Goal: Task Accomplishment & Management: Complete application form

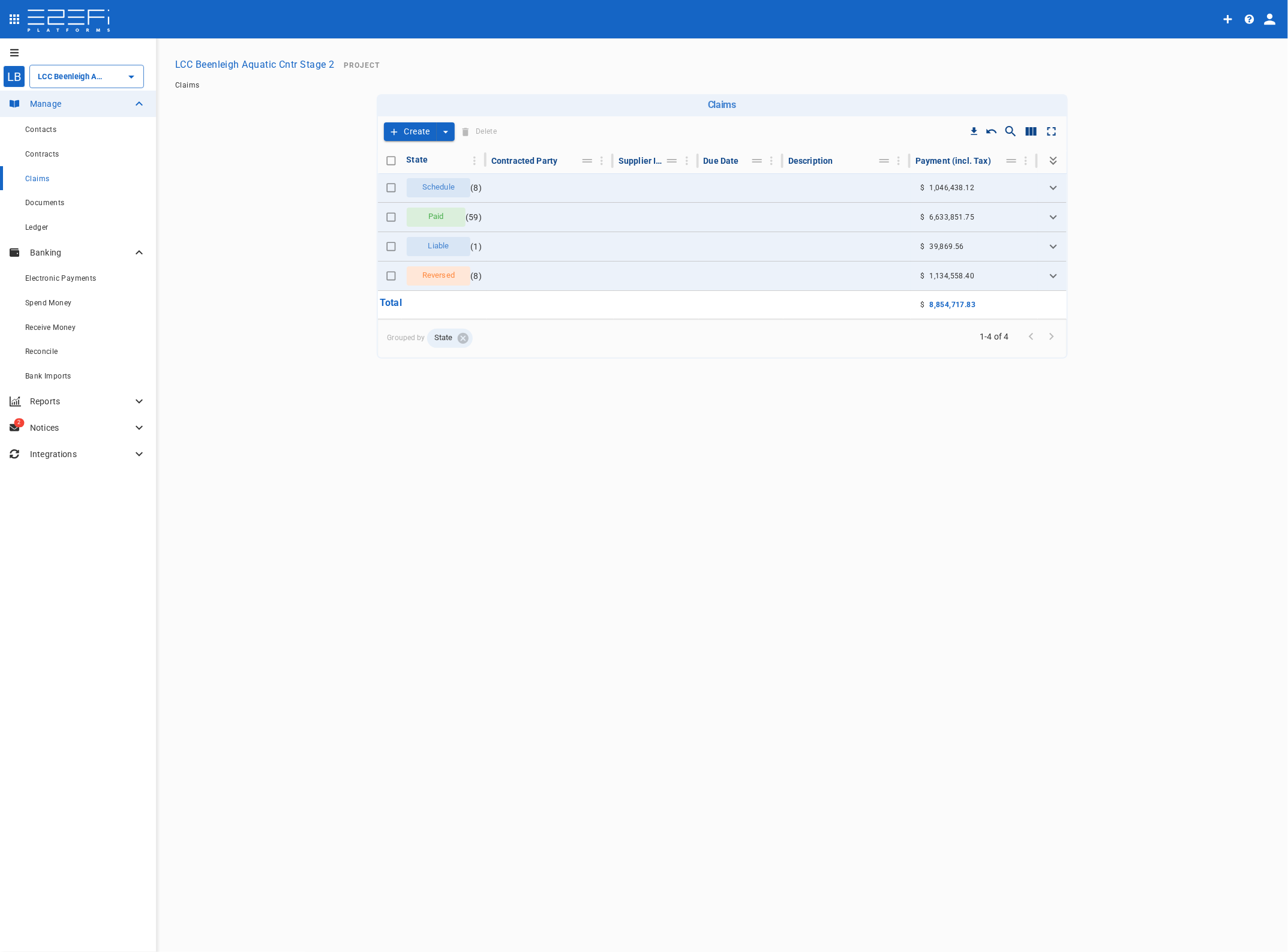
click at [42, 151] on span "Contracts" at bounding box center [42, 154] width 34 height 8
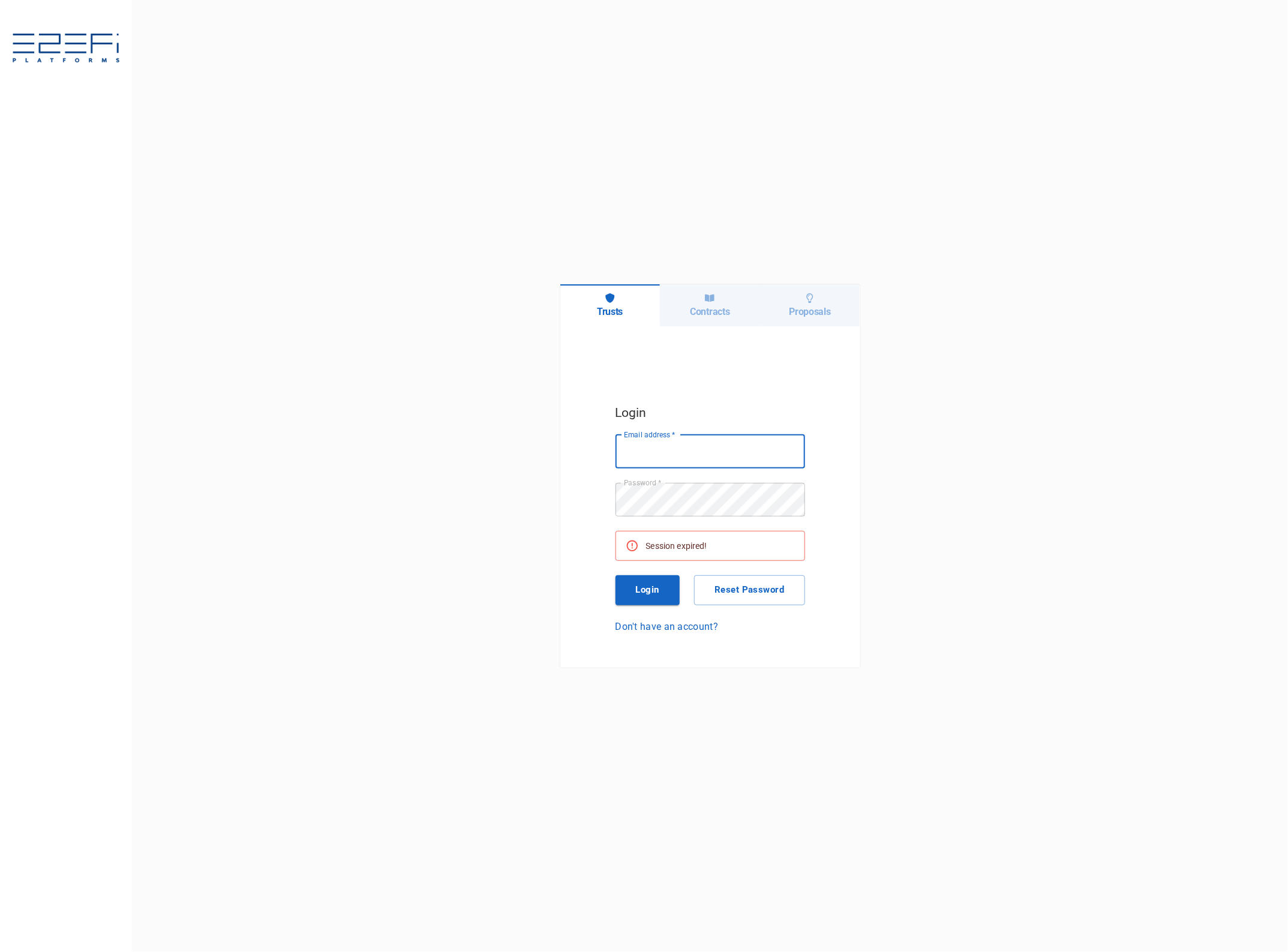
type input "[EMAIL_ADDRESS][DOMAIN_NAME]"
click at [649, 584] on button "Login" at bounding box center [647, 590] width 65 height 30
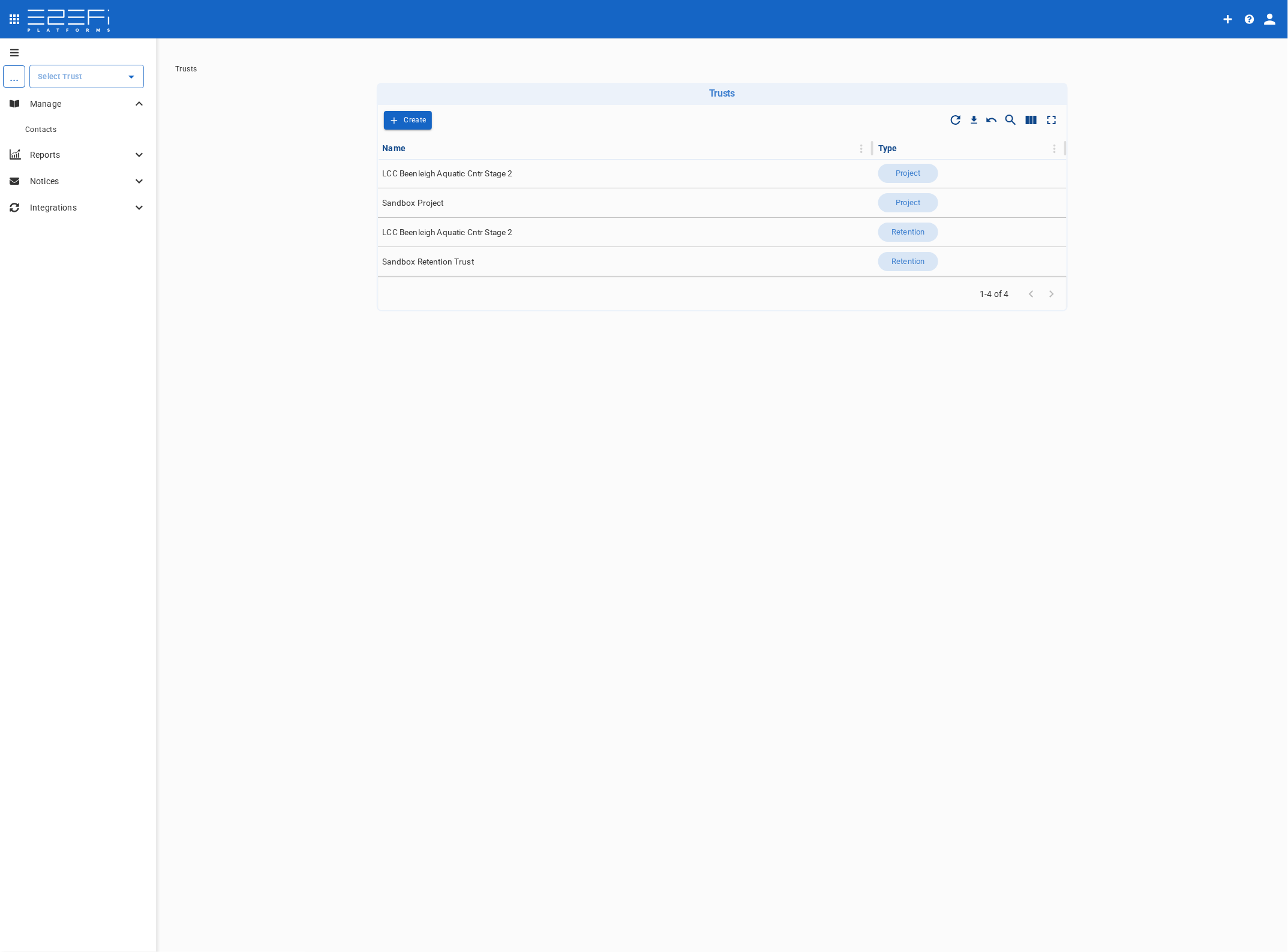
click at [105, 85] on div "​" at bounding box center [87, 76] width 114 height 23
click at [77, 132] on p "LCC Beenleigh A..." at bounding box center [59, 137] width 80 height 14
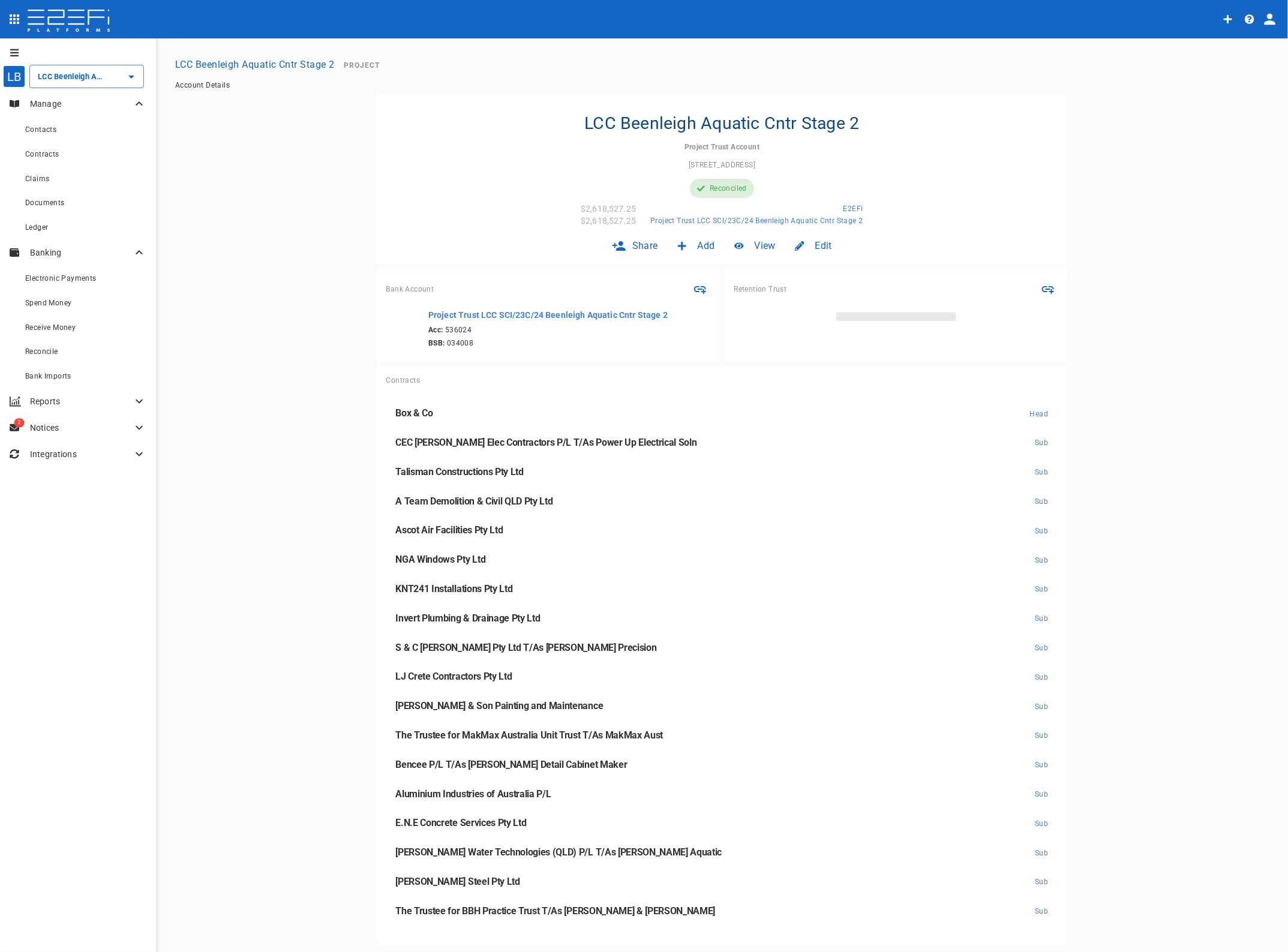
type input "LCC Beenleigh Aquatic Cntr Stage 2"
click at [54, 155] on span "Contracts" at bounding box center [42, 154] width 34 height 8
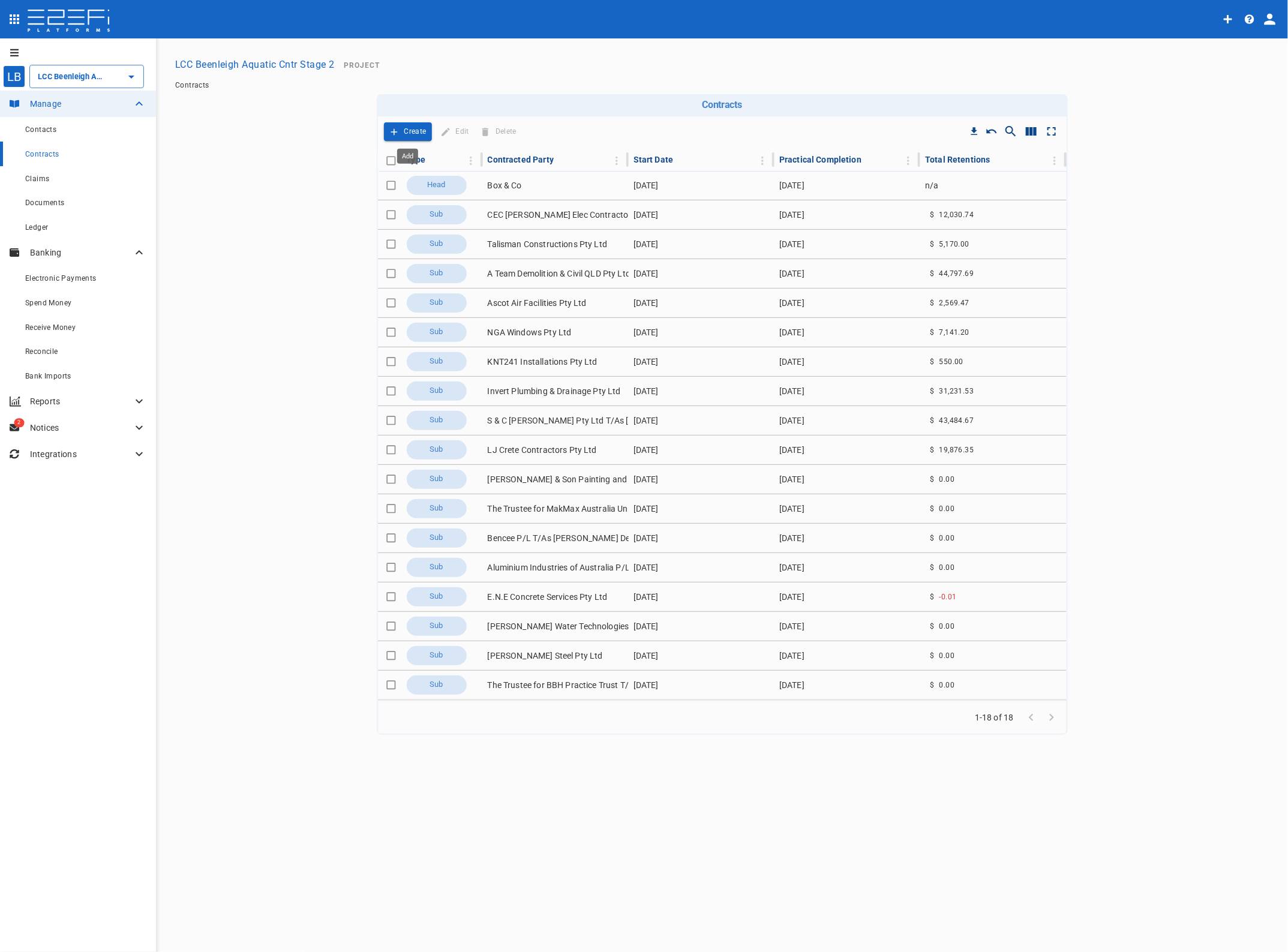
click at [415, 129] on p "Create" at bounding box center [415, 132] width 22 height 14
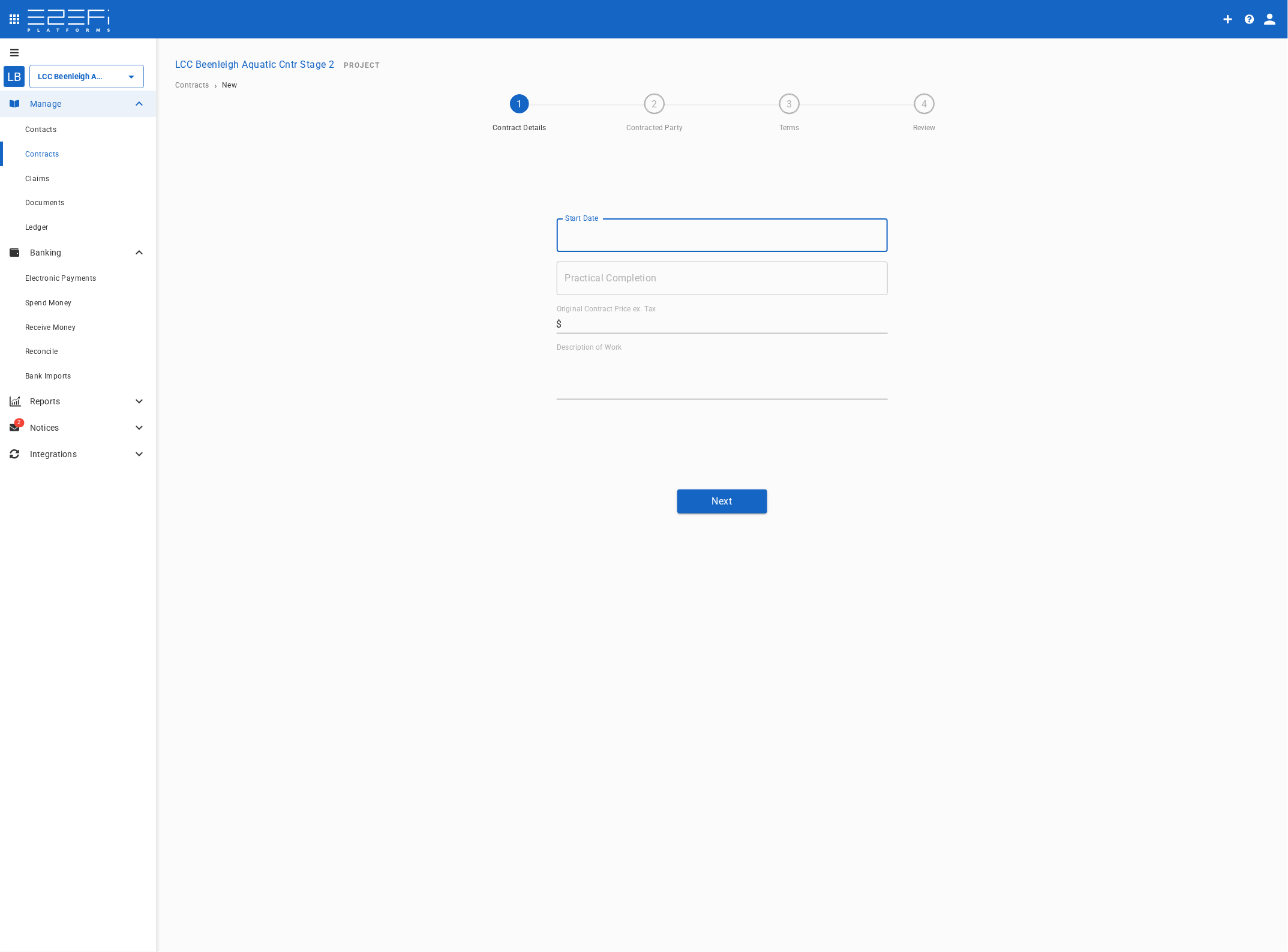
click at [597, 233] on input "Start Date" at bounding box center [722, 235] width 331 height 33
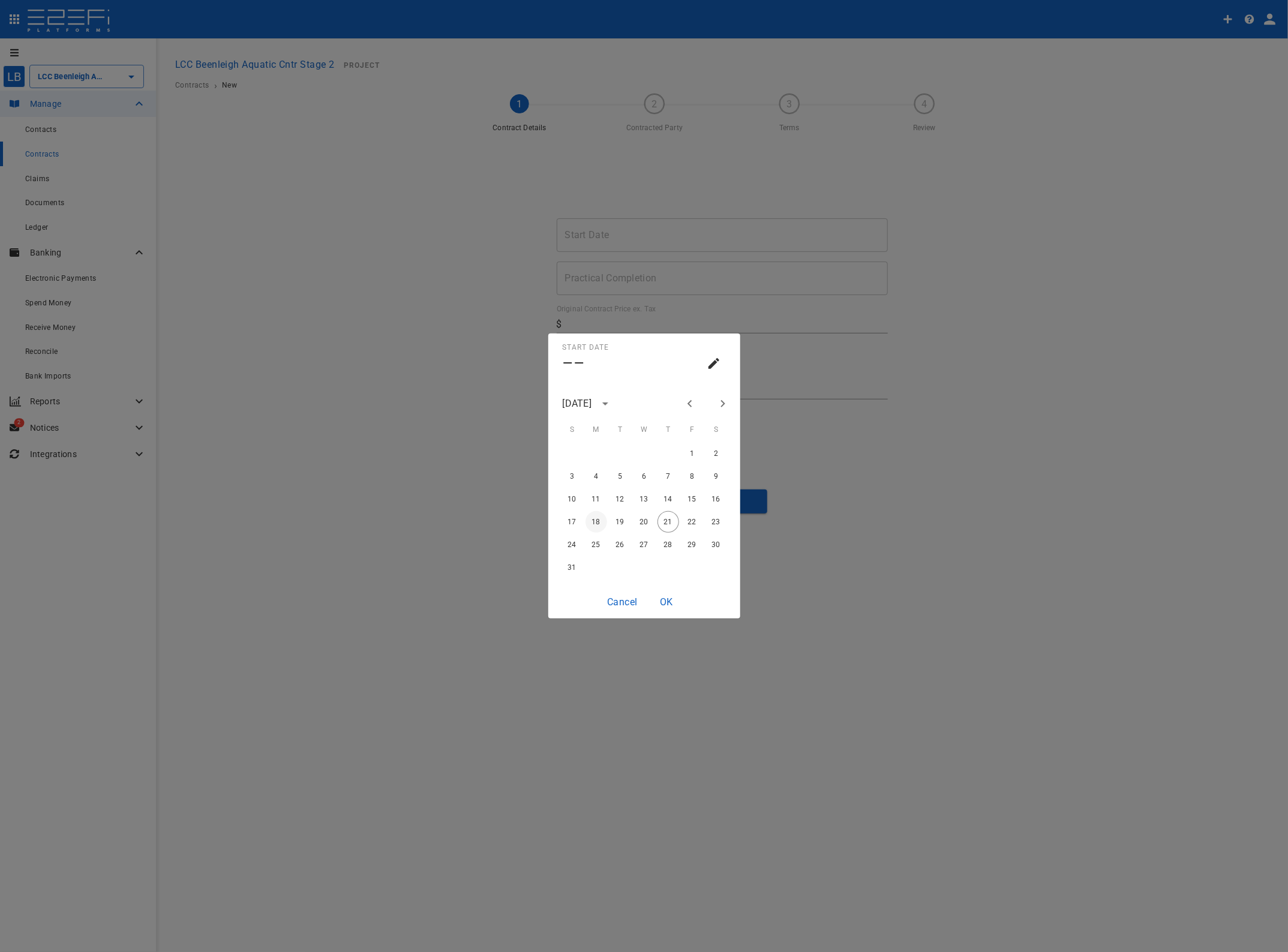
click at [598, 524] on button "18" at bounding box center [596, 522] width 22 height 22
type input "[DATE]"
click at [670, 600] on button "OK" at bounding box center [667, 601] width 39 height 23
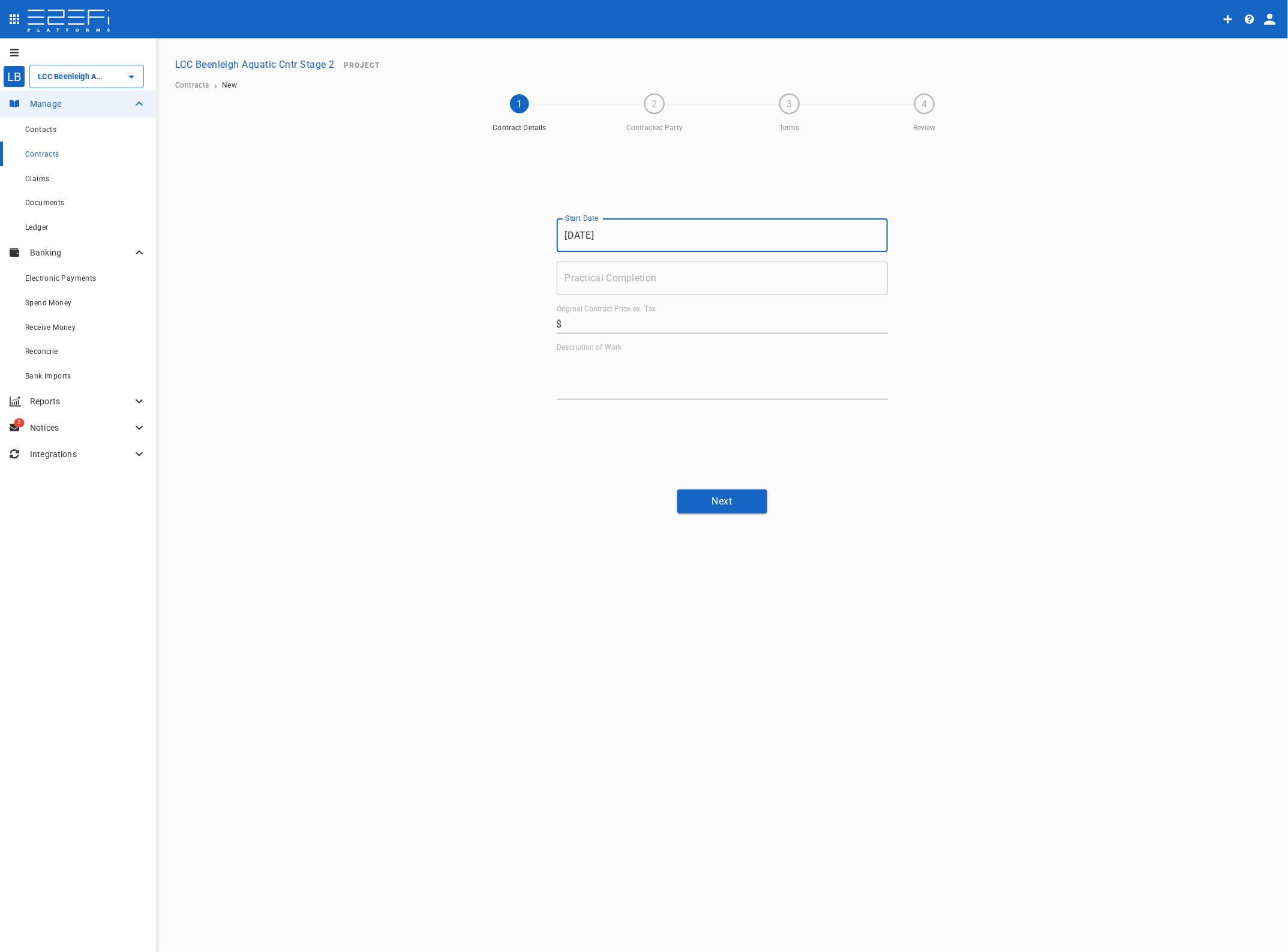
click at [612, 280] on input "Practical Completion" at bounding box center [722, 278] width 331 height 33
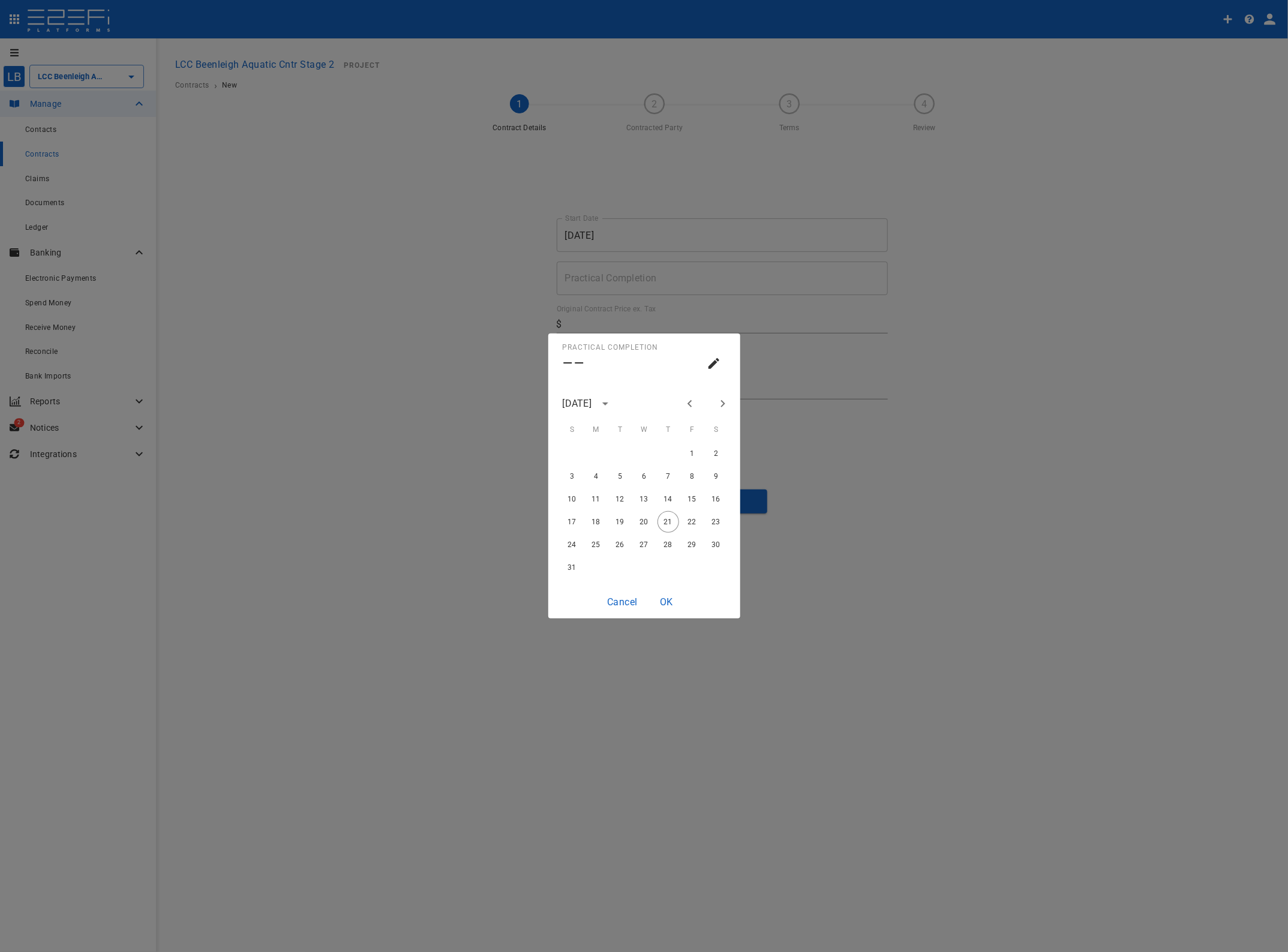
click at [724, 405] on icon "Next month" at bounding box center [722, 404] width 14 height 14
click at [597, 520] on button "20" at bounding box center [596, 522] width 22 height 22
type input "[DATE]"
click at [663, 599] on button "OK" at bounding box center [667, 601] width 39 height 23
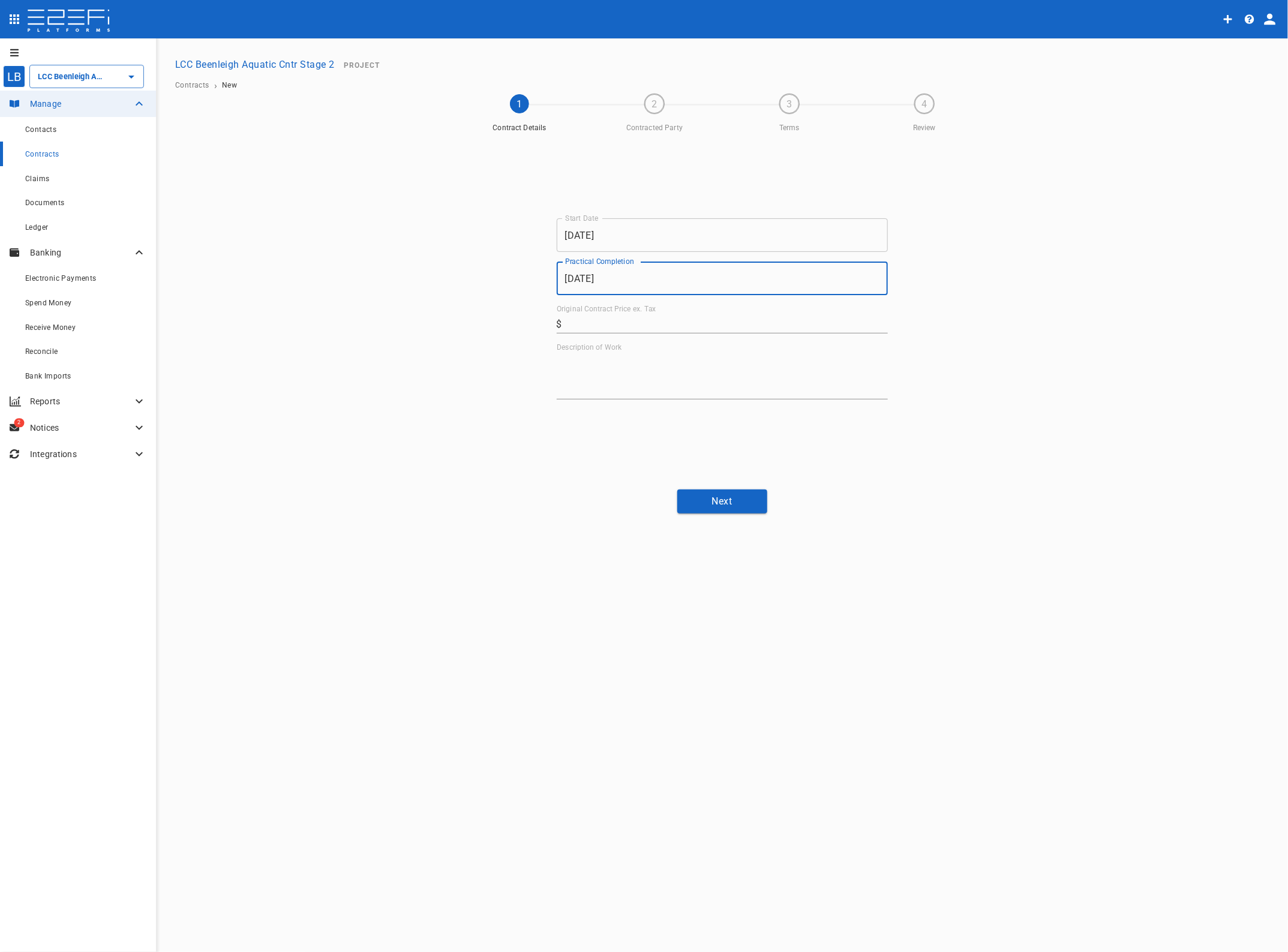
click at [585, 319] on input "Original Contract Price ex. Tax" at bounding box center [728, 324] width 321 height 19
type input "98,504.15"
click at [591, 375] on textarea "Description of Work" at bounding box center [722, 376] width 331 height 42
click at [621, 372] on textarea "Description of Work" at bounding box center [722, 376] width 331 height 42
type textarea "Tiling"
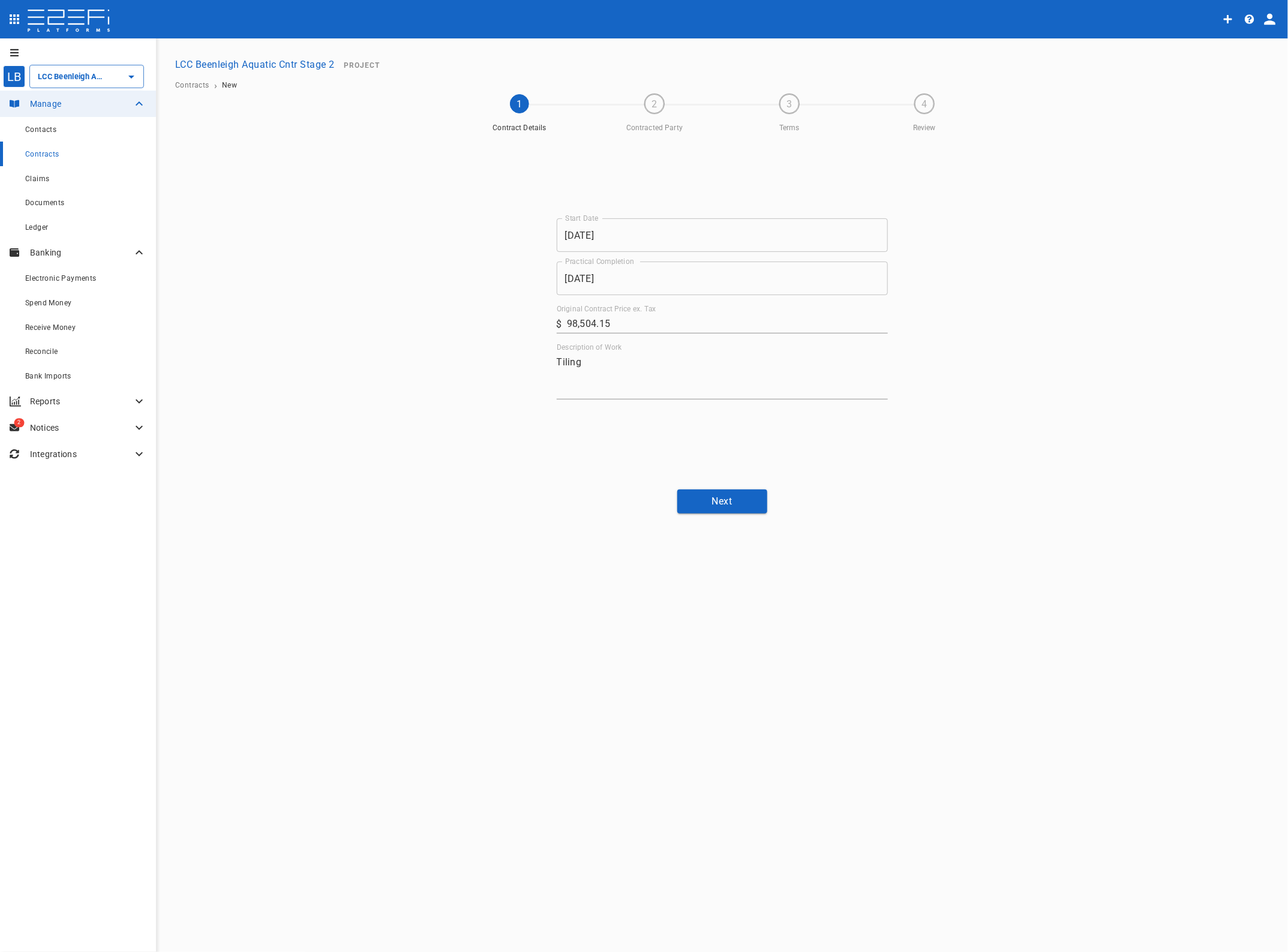
click at [705, 501] on button "Next" at bounding box center [722, 501] width 90 height 23
click at [601, 327] on button "Create new contact" at bounding box center [613, 328] width 113 height 23
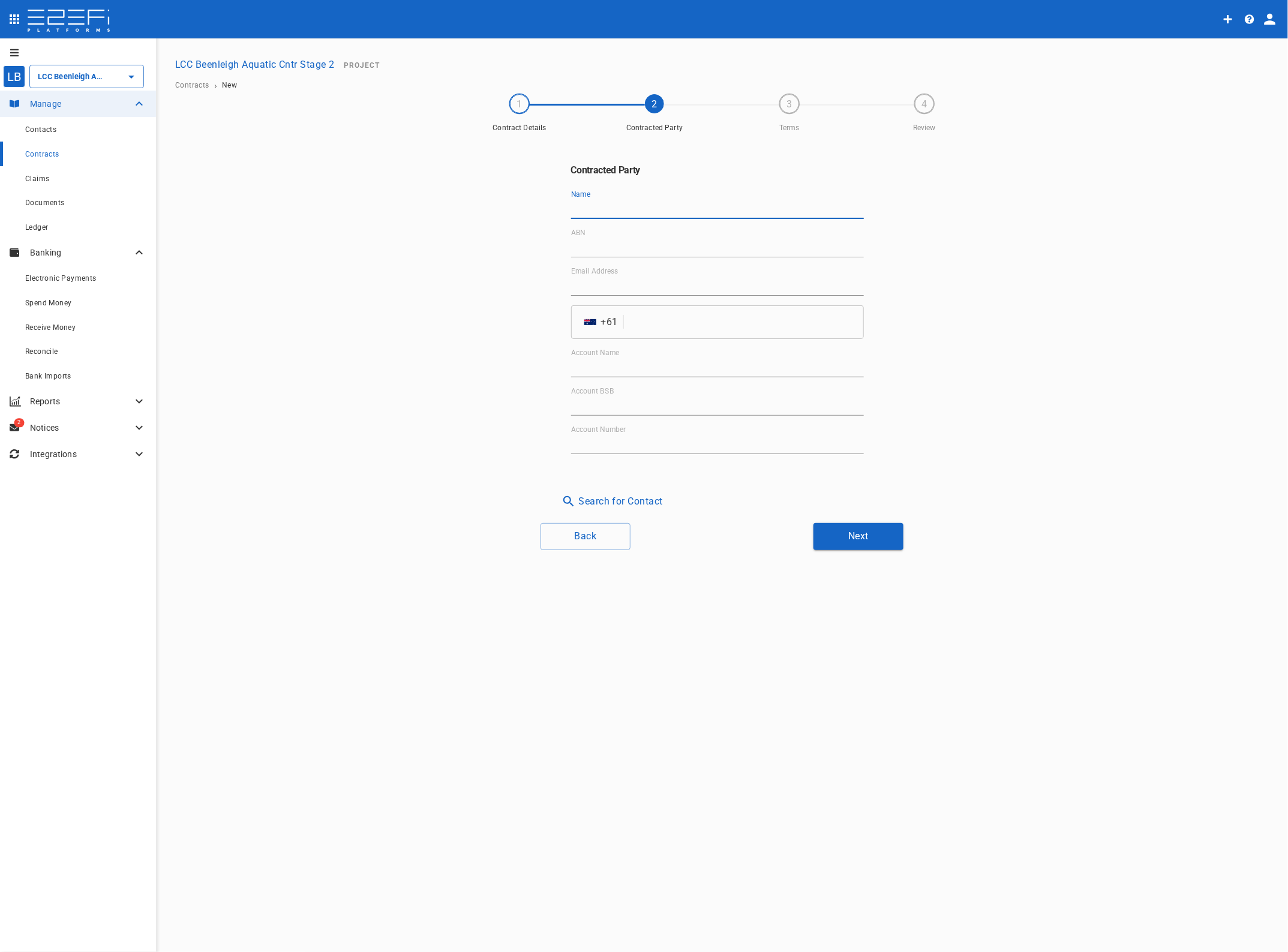
click at [585, 200] on input "Name" at bounding box center [718, 210] width 293 height 19
type input "Tiletec Pty Ltd"
click at [585, 240] on input "ABN" at bounding box center [718, 248] width 293 height 19
type input "32 634 559 612"
click at [593, 274] on label "Email Address" at bounding box center [595, 271] width 48 height 10
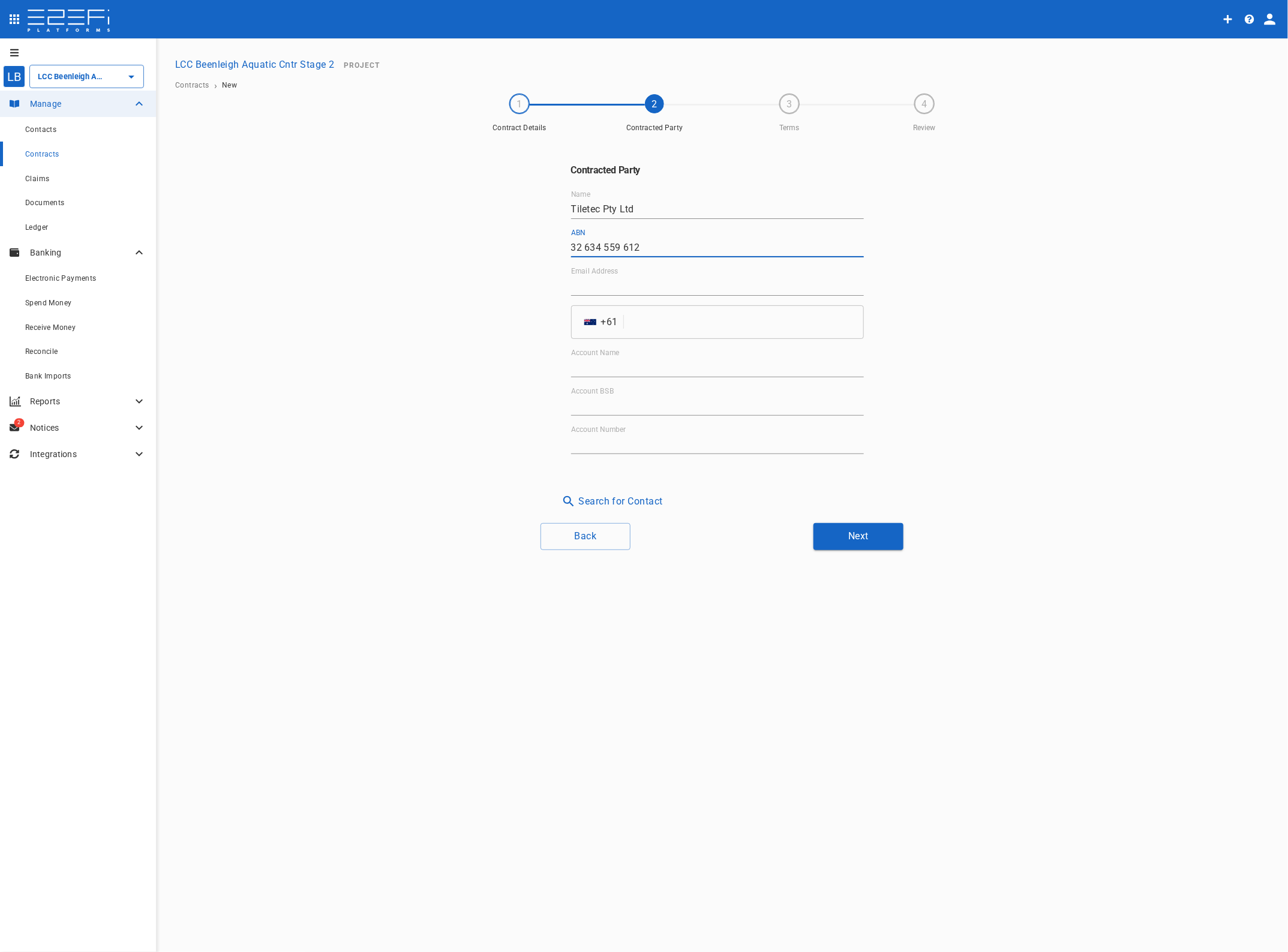
click at [593, 276] on input "Email Address" at bounding box center [718, 286] width 293 height 19
click at [615, 288] on input "Email Address" at bounding box center [718, 286] width 293 height 19
type input "[EMAIL_ADDRESS][DOMAIN_NAME]"
click at [642, 322] on input "tel" at bounding box center [746, 322] width 235 height 33
type input "409773988"
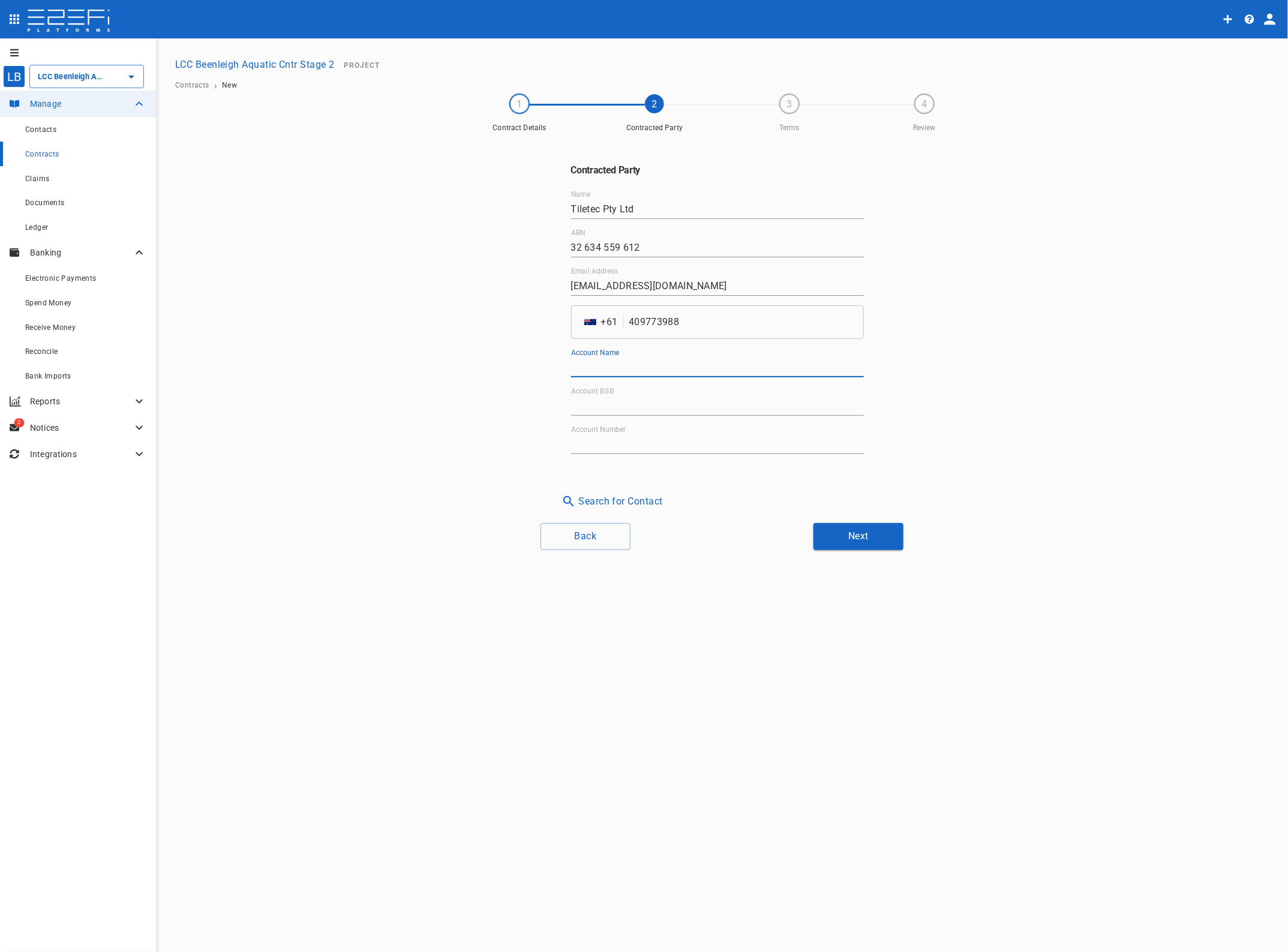
click at [620, 358] on input "Account Name" at bounding box center [718, 368] width 293 height 19
type input "Tiletec Pty Ltd"
click at [601, 401] on input "Account BSB" at bounding box center [718, 407] width 293 height 19
type input "064-151"
click at [603, 435] on input "Account Number" at bounding box center [718, 444] width 293 height 19
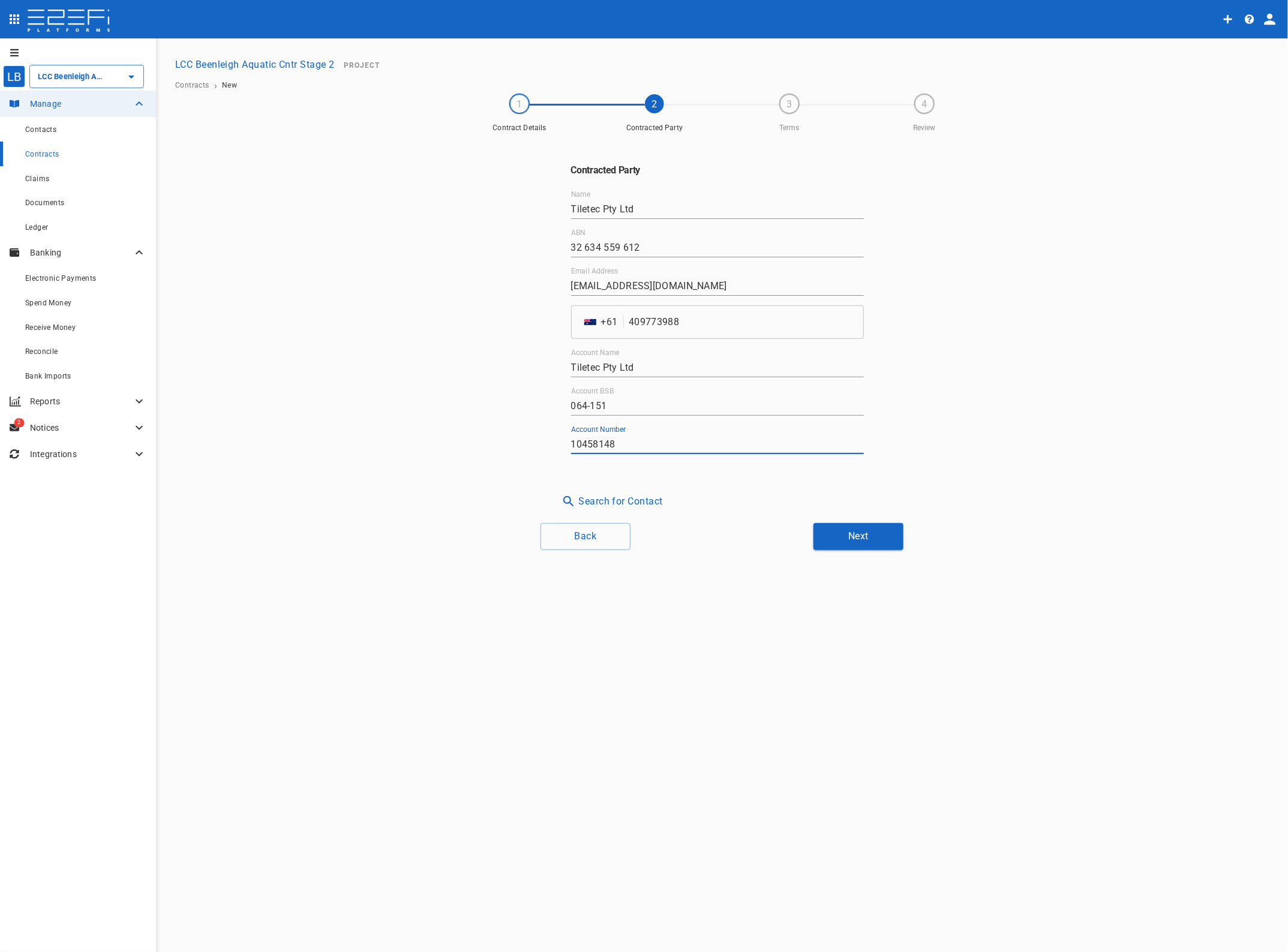
type input "10458148"
click at [861, 530] on button "Next" at bounding box center [858, 537] width 90 height 27
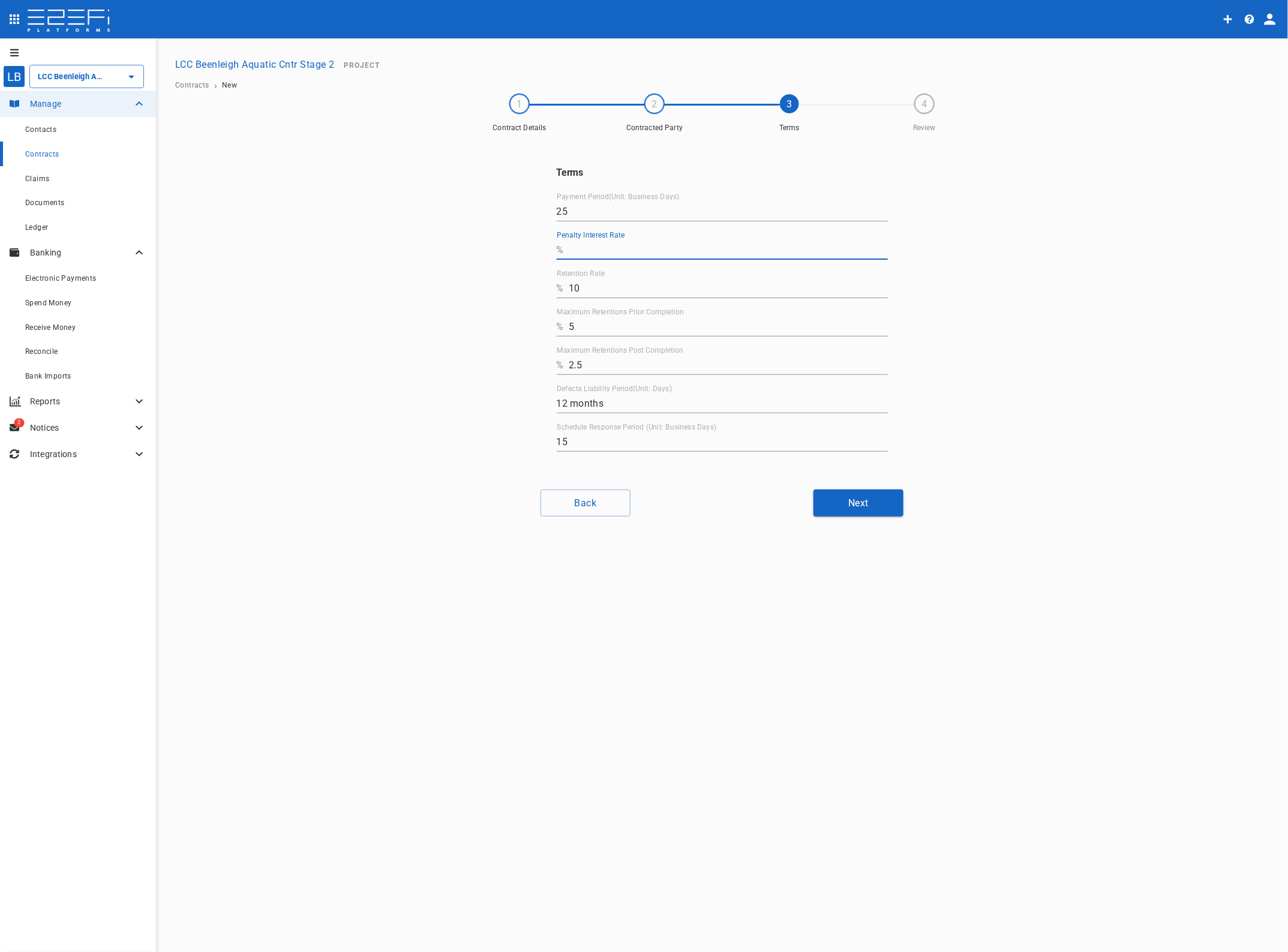
click at [602, 242] on input "Penalty Interest Rate" at bounding box center [728, 250] width 319 height 19
type input "0"
click at [562, 405] on input "12 months" at bounding box center [722, 404] width 331 height 19
type input "15 months"
click at [875, 496] on button "Next" at bounding box center [858, 503] width 90 height 27
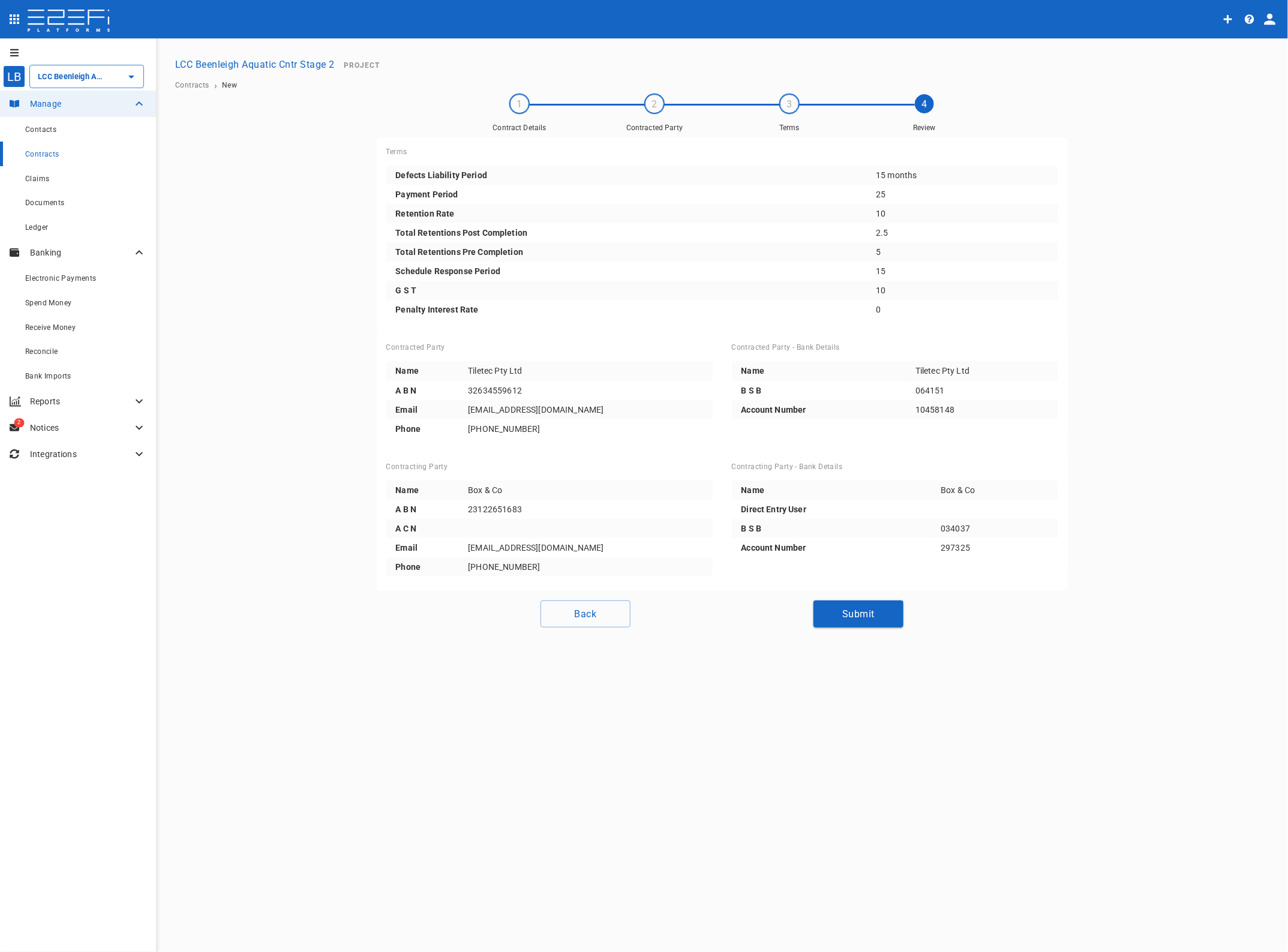
click at [856, 613] on button "Submit" at bounding box center [858, 614] width 90 height 27
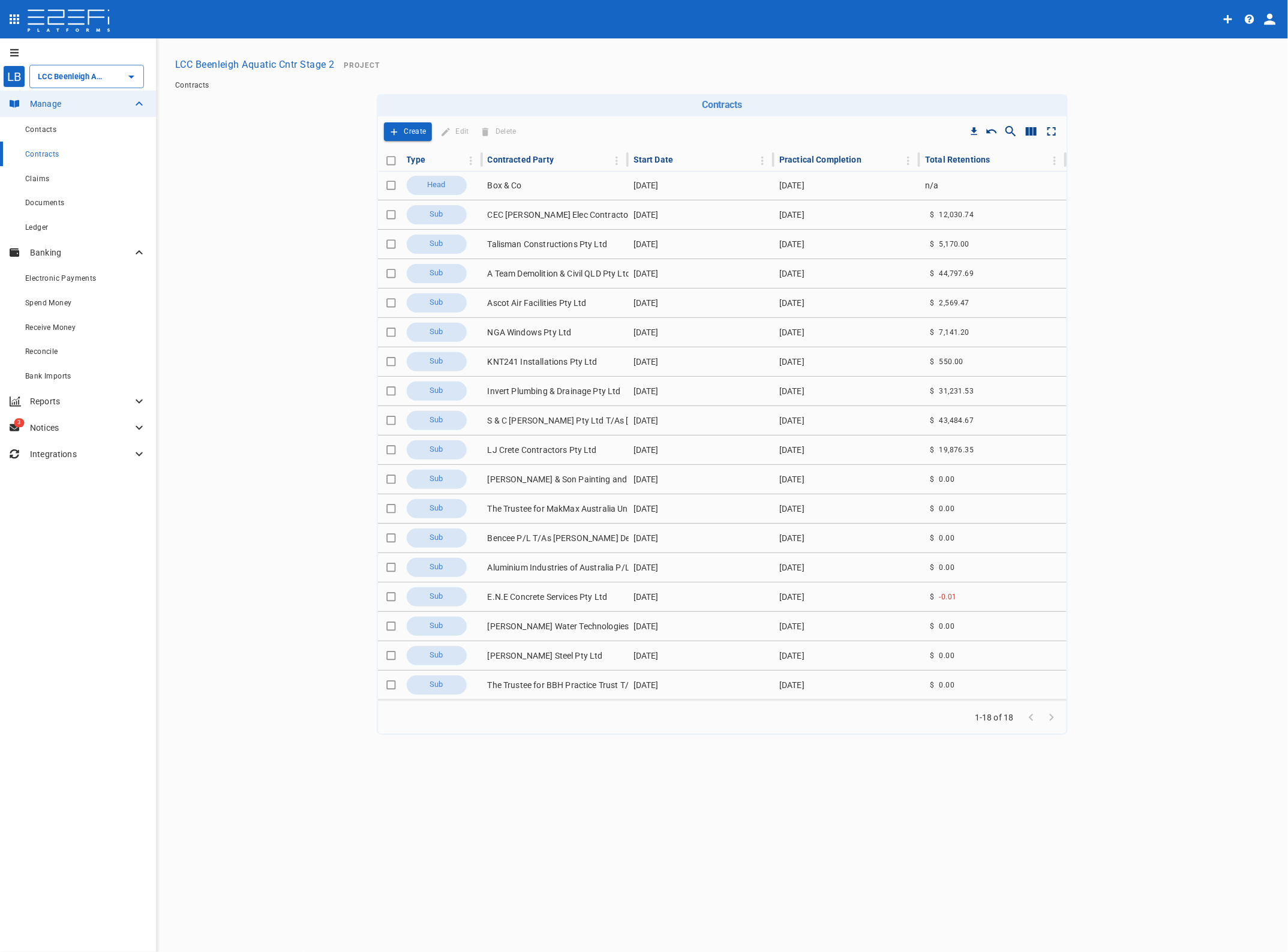
type input "LCC Beenleigh Aquatic Cntr Stage 2"
click at [54, 428] on p "Notices" at bounding box center [80, 428] width 102 height 12
click at [39, 457] on span "Tasks" at bounding box center [35, 453] width 20 height 8
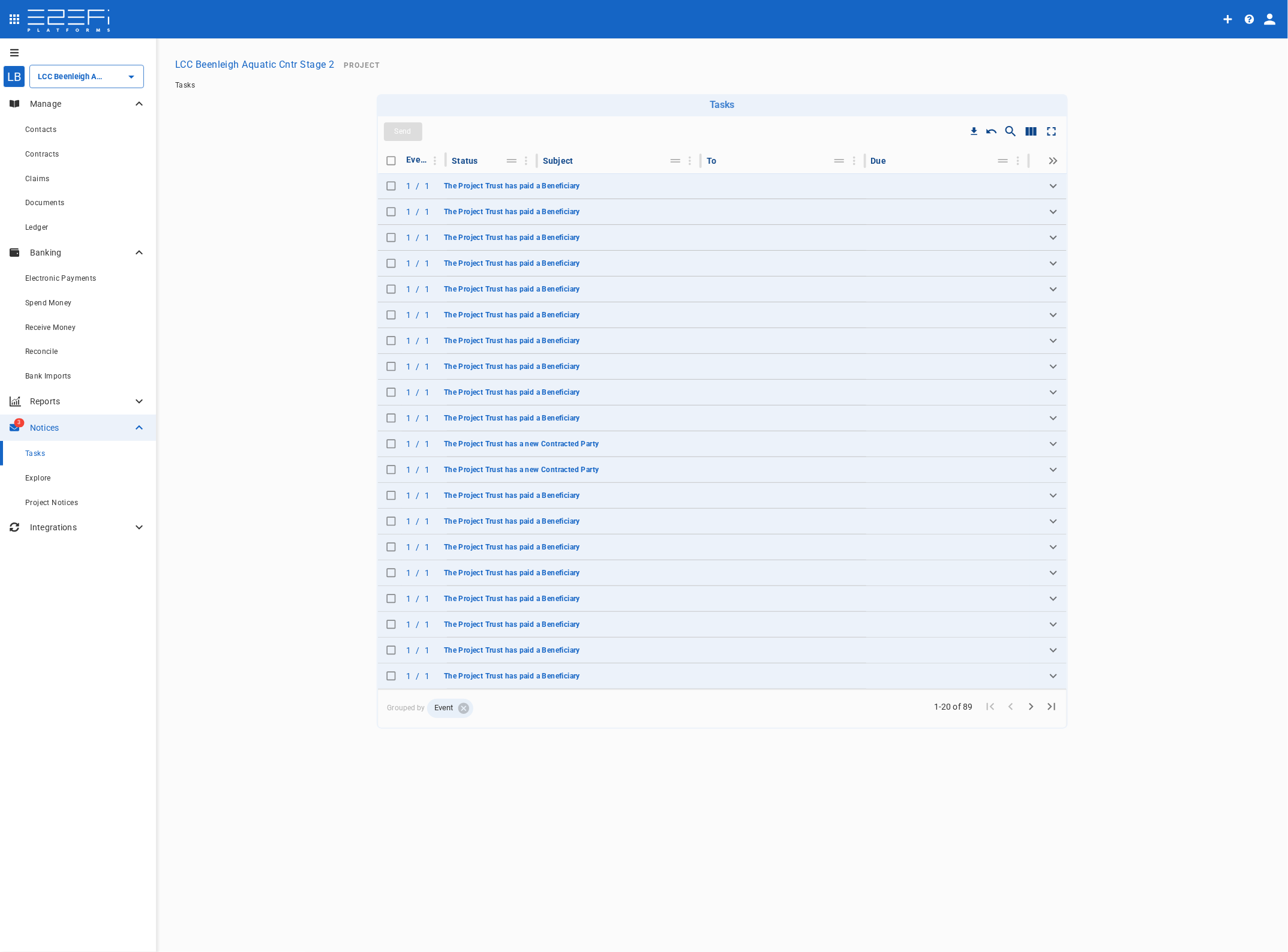
click at [925, 188] on td at bounding box center [948, 186] width 164 height 25
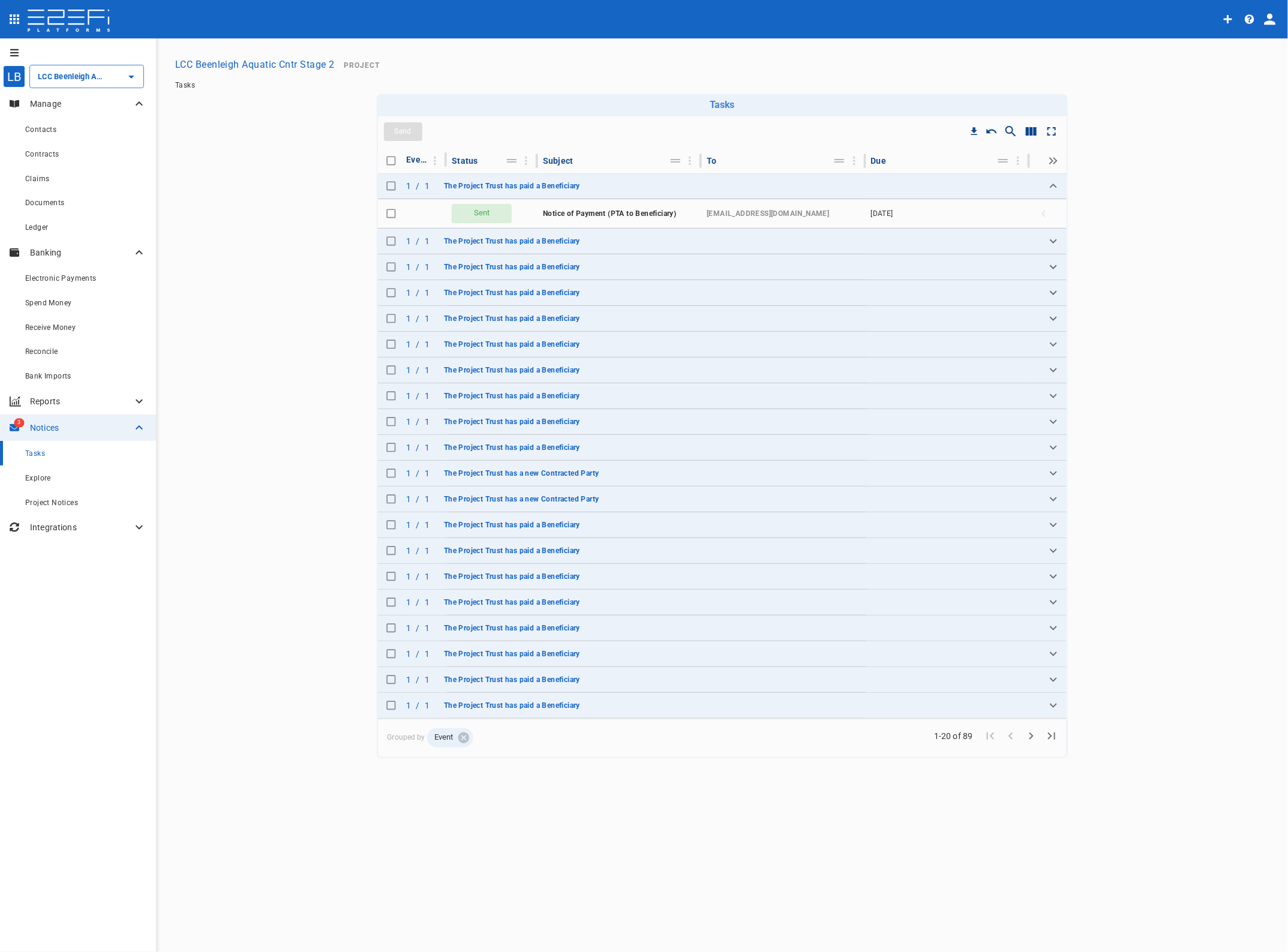
click at [1016, 239] on td at bounding box center [948, 242] width 164 height 25
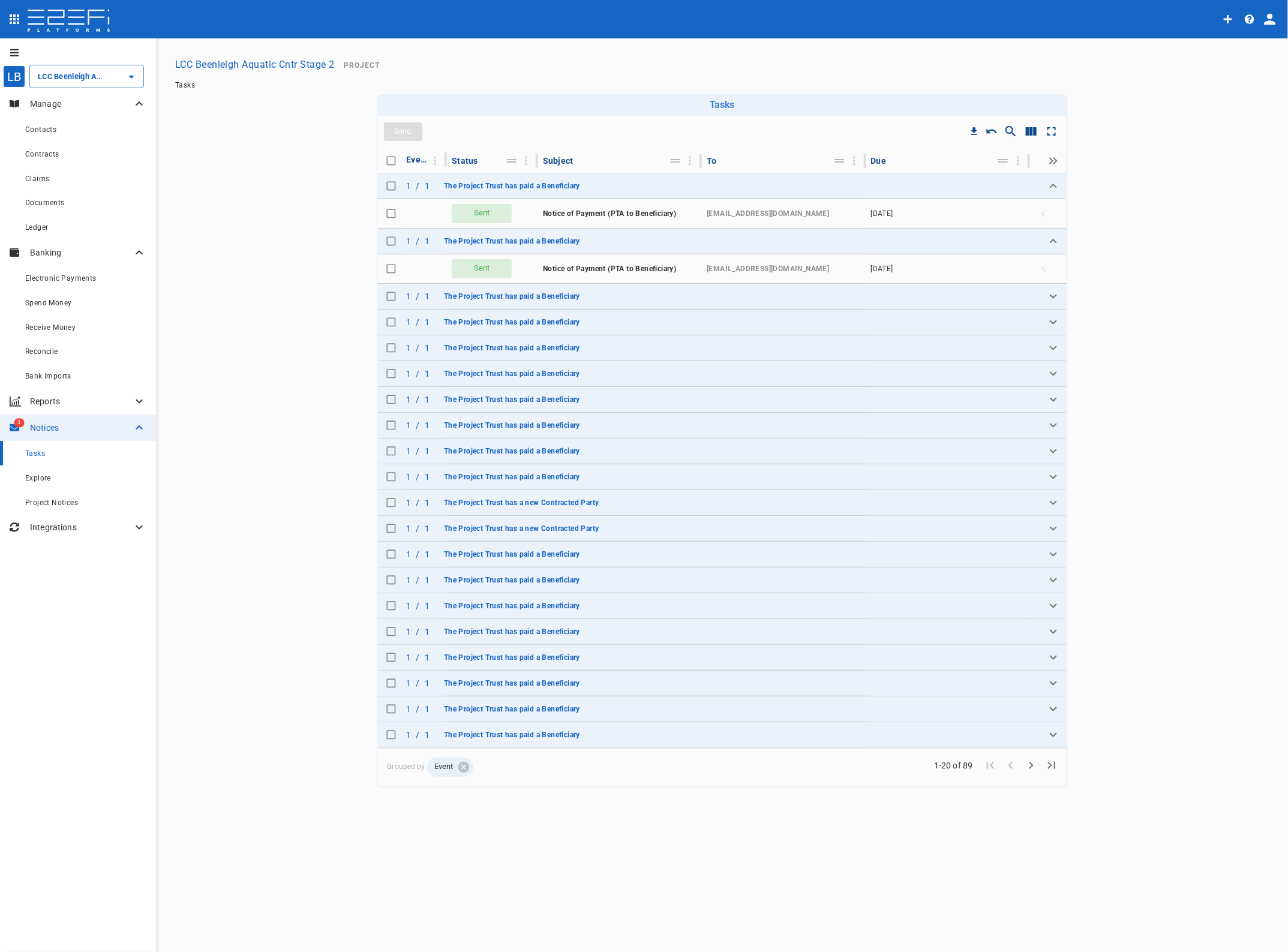
click at [73, 476] on div "Explore" at bounding box center [85, 478] width 121 height 15
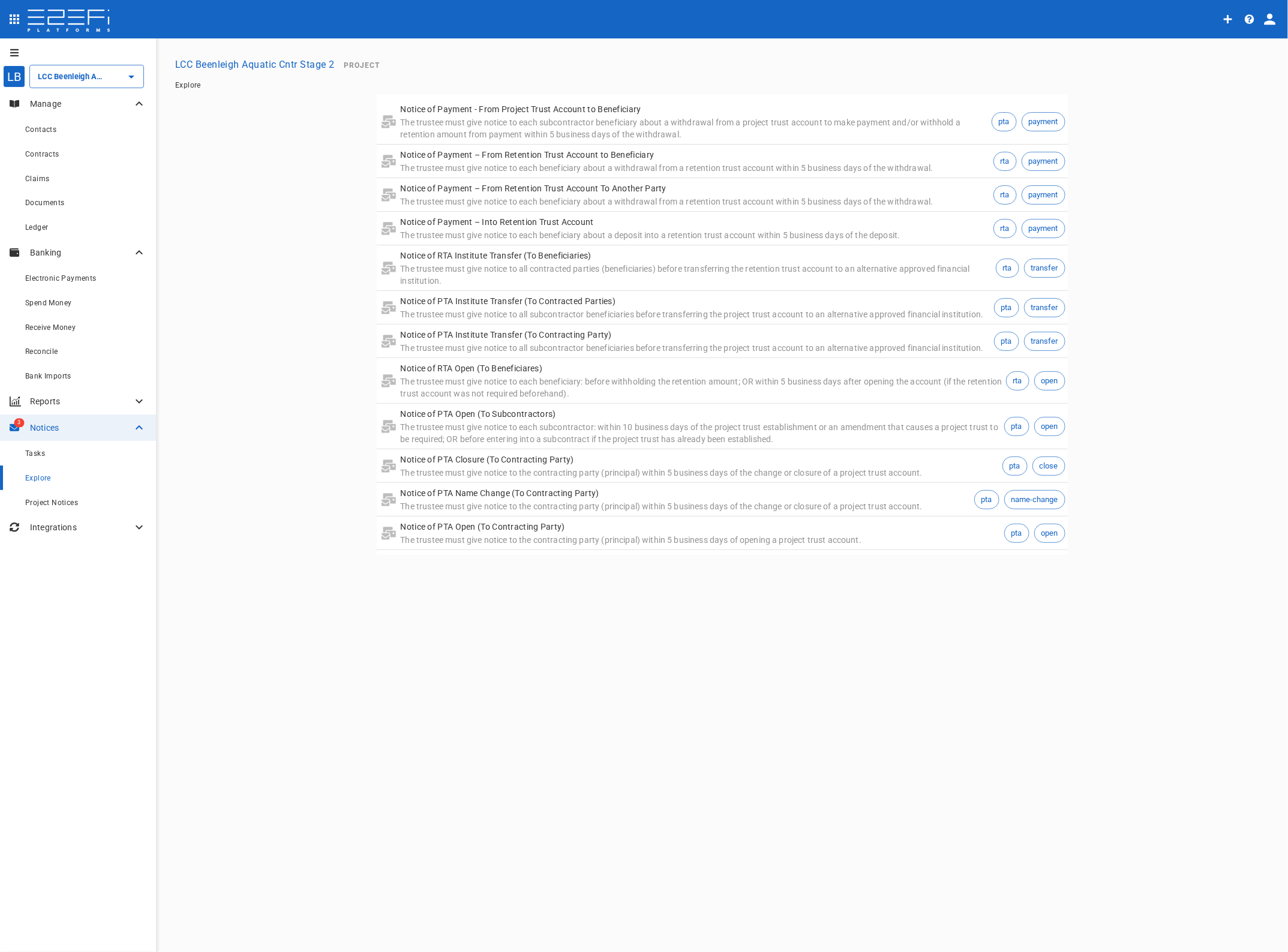
click at [42, 450] on span "Tasks" at bounding box center [35, 453] width 20 height 8
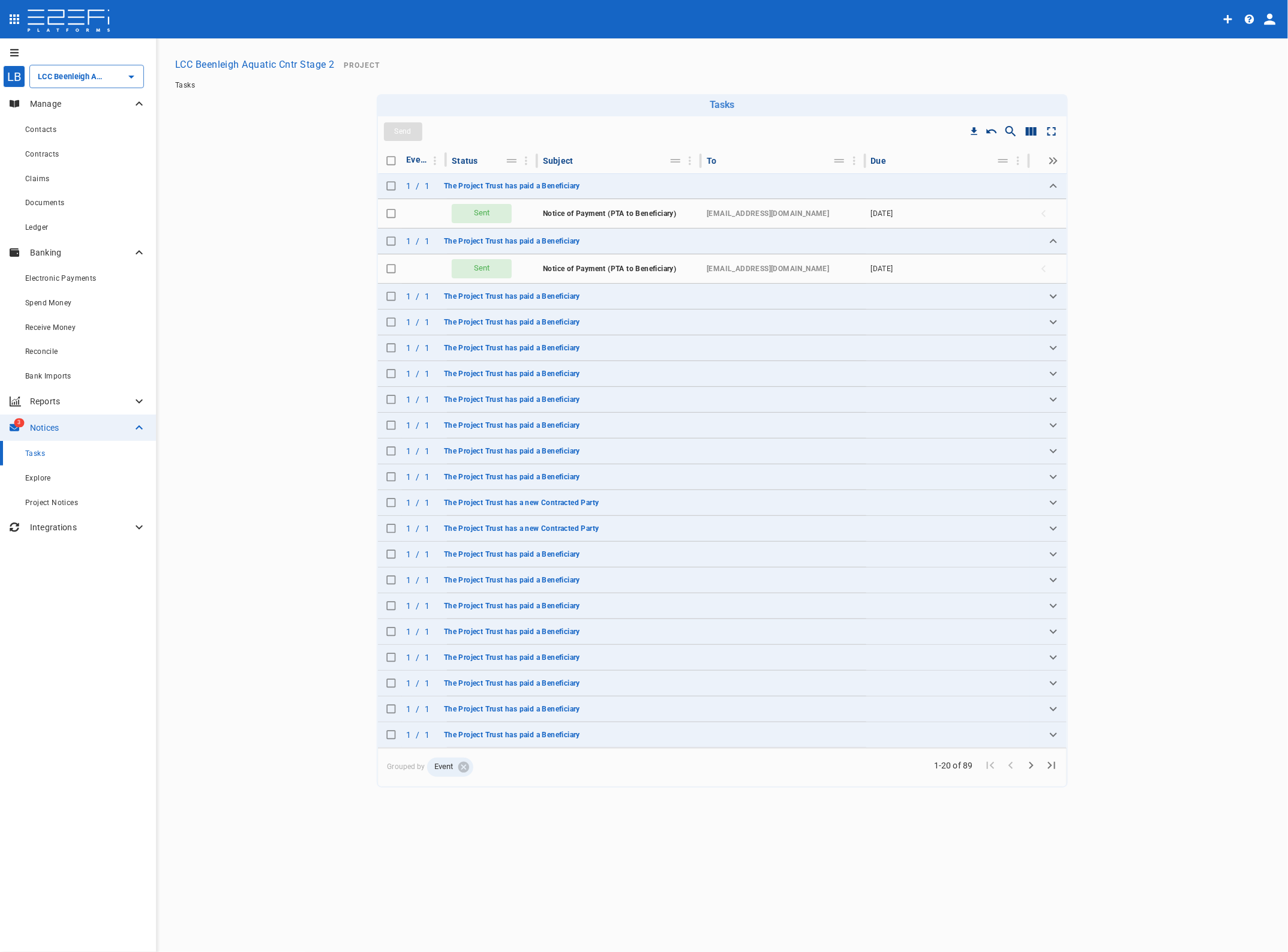
click at [579, 502] on span "The Project Trust has a new Contracted Party" at bounding box center [521, 502] width 155 height 8
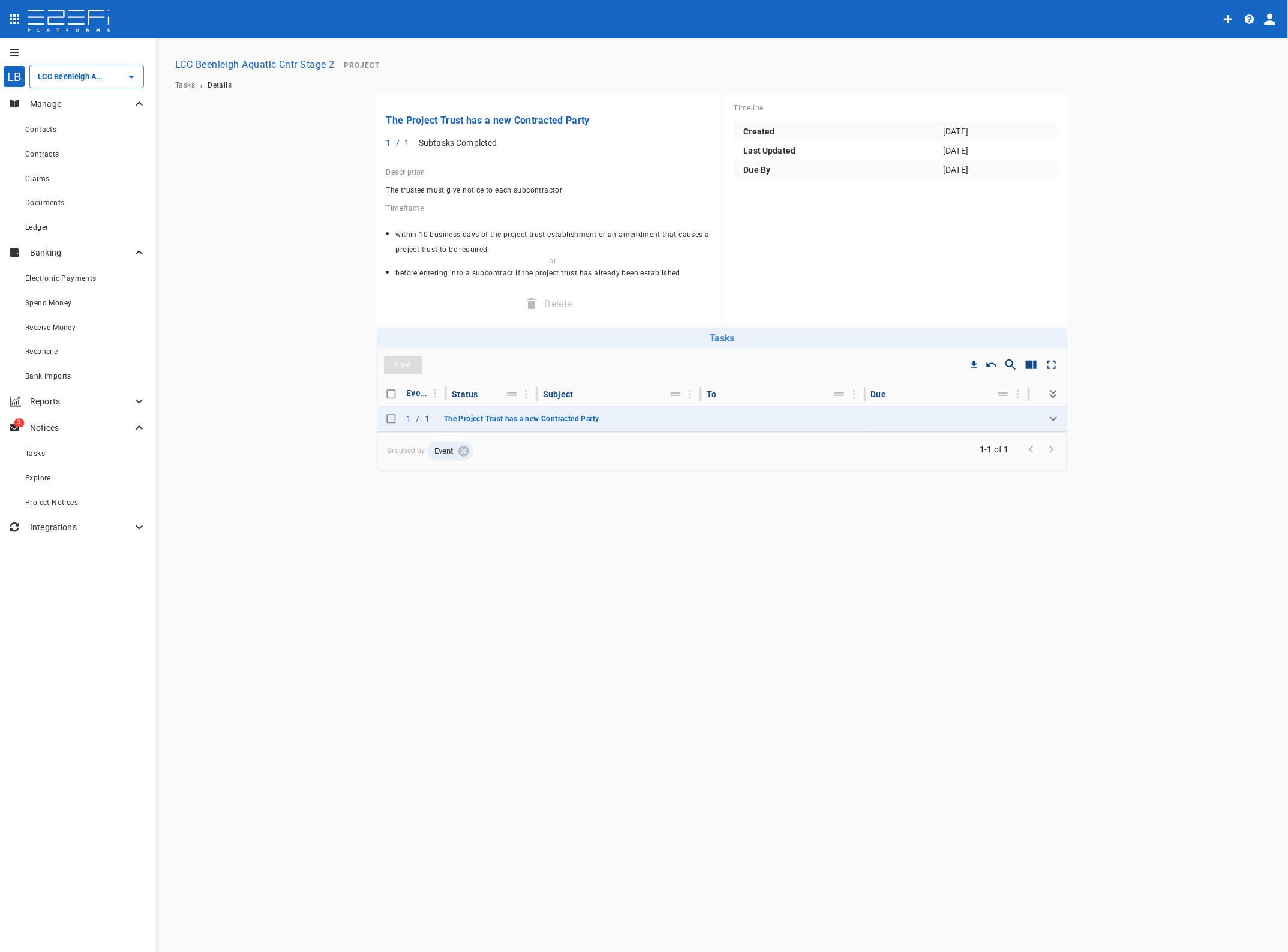
click at [541, 418] on span "The Project Trust has a new Contracted Party" at bounding box center [521, 418] width 155 height 8
click at [60, 426] on p "Notices" at bounding box center [80, 428] width 102 height 12
click at [136, 424] on icon at bounding box center [139, 427] width 14 height 14
click at [66, 479] on div "Explore" at bounding box center [85, 478] width 121 height 15
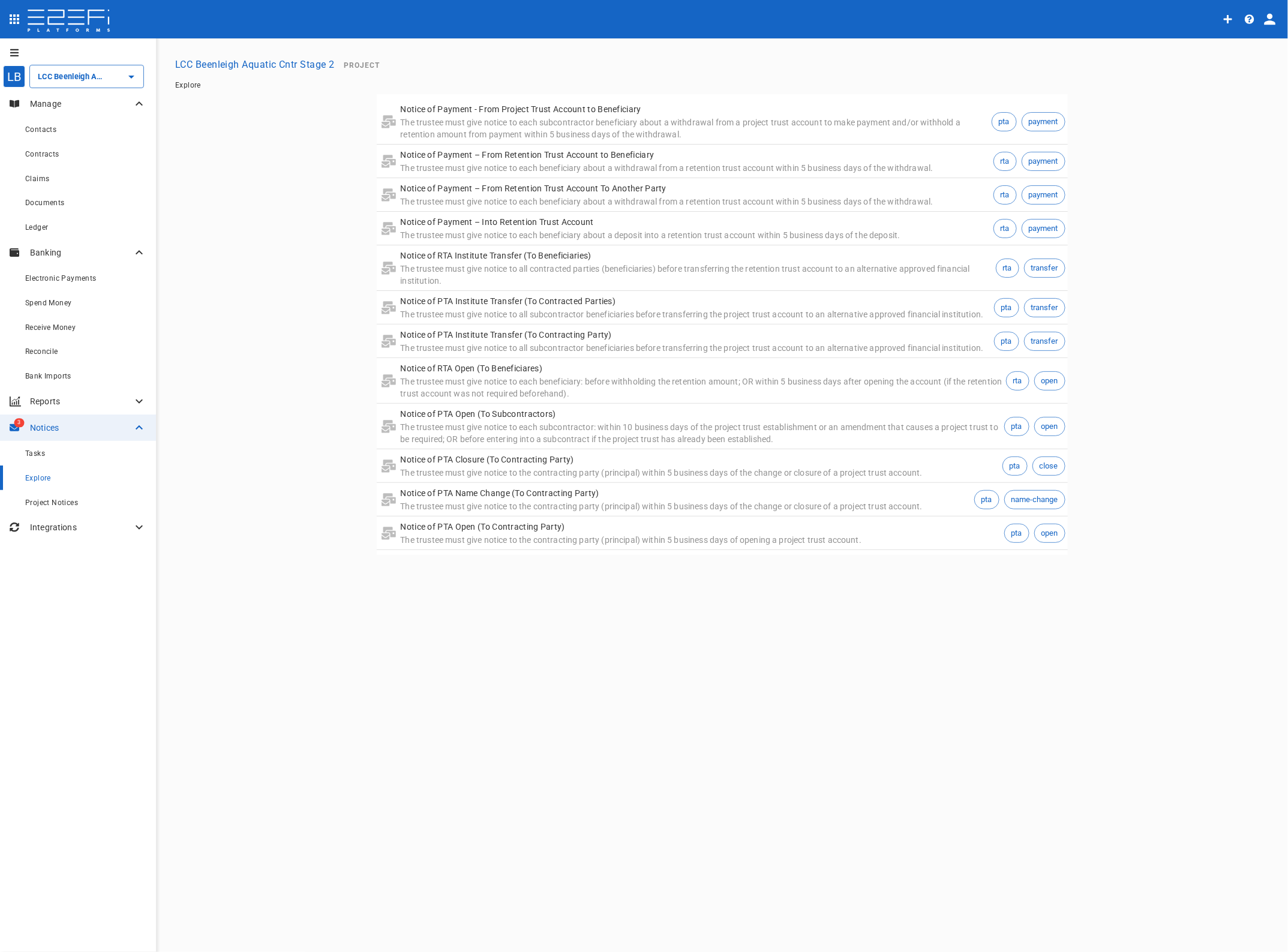
click at [73, 499] on span "Project Notices" at bounding box center [51, 502] width 53 height 8
click at [230, 600] on span "Notice of PTA Open (To Subcontractors)" at bounding box center [239, 599] width 138 height 8
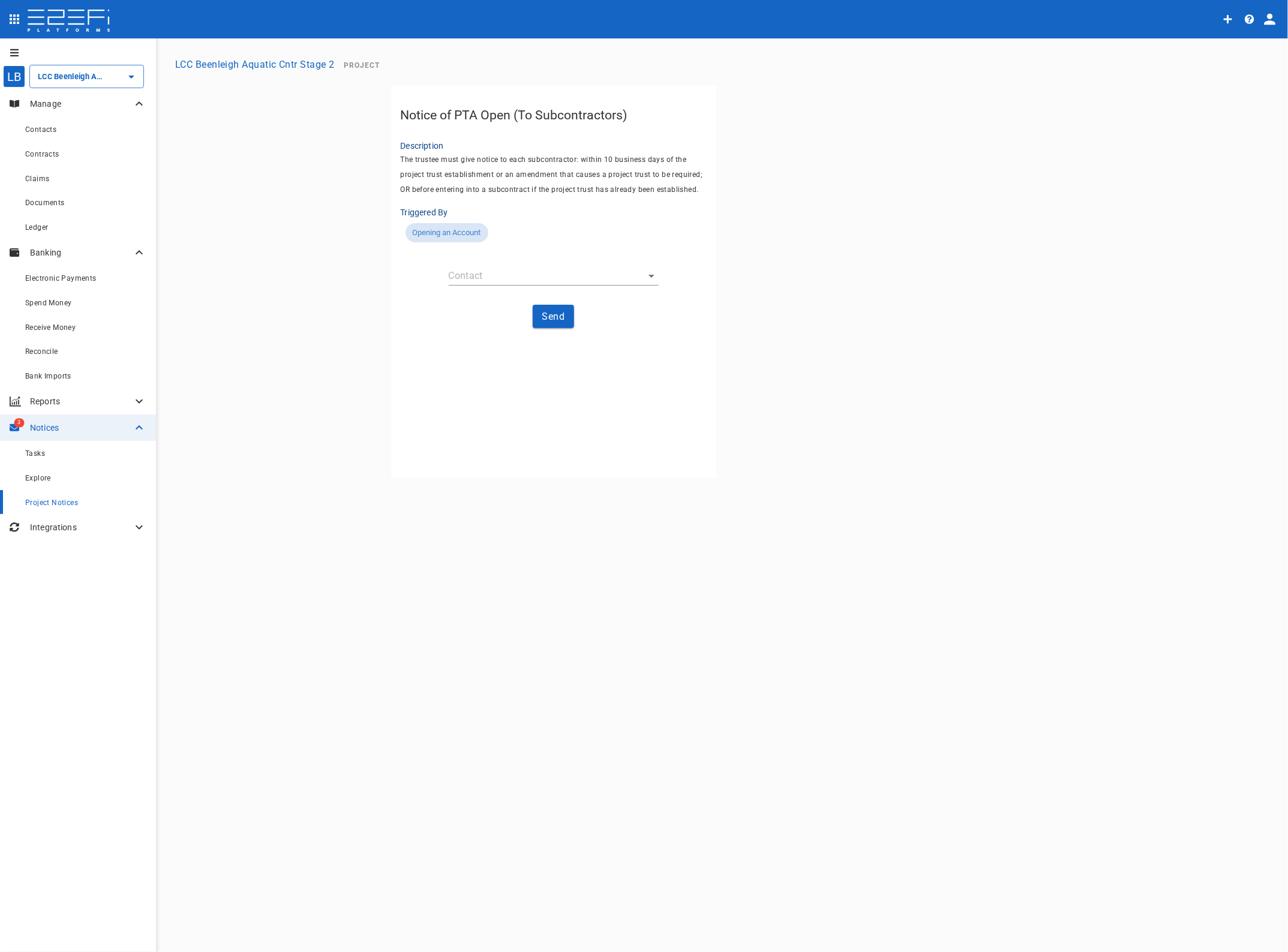
click at [458, 274] on body "LB LCC Beenleigh Aquatic Cntr Stage 2 ​ Manage Contacts Contracts Claims Docume…" at bounding box center [644, 476] width 1288 height 952
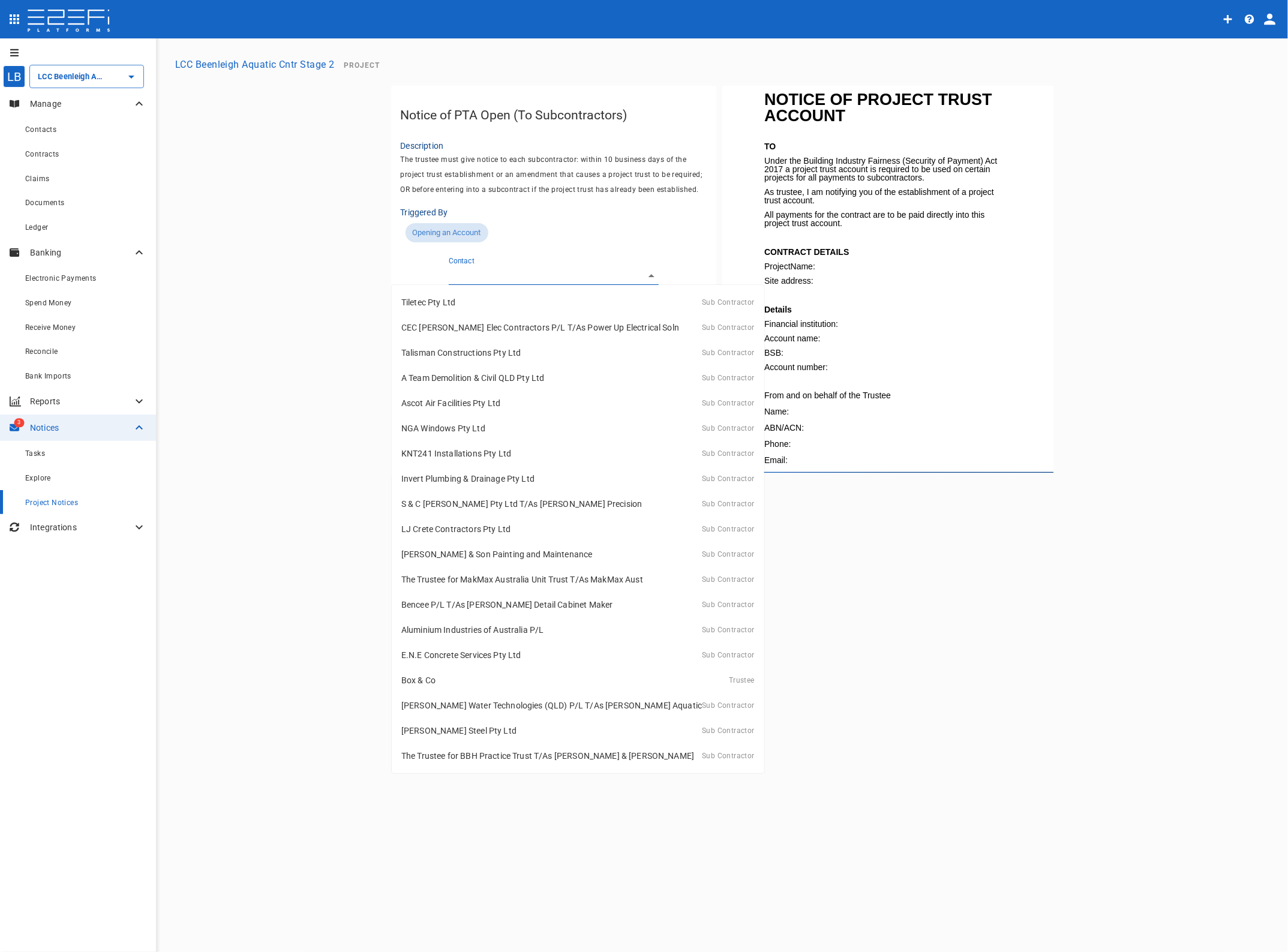
click at [439, 300] on p "Tiletec Pty Ltd" at bounding box center [428, 302] width 54 height 12
type input "G3WZMW5000028G45"
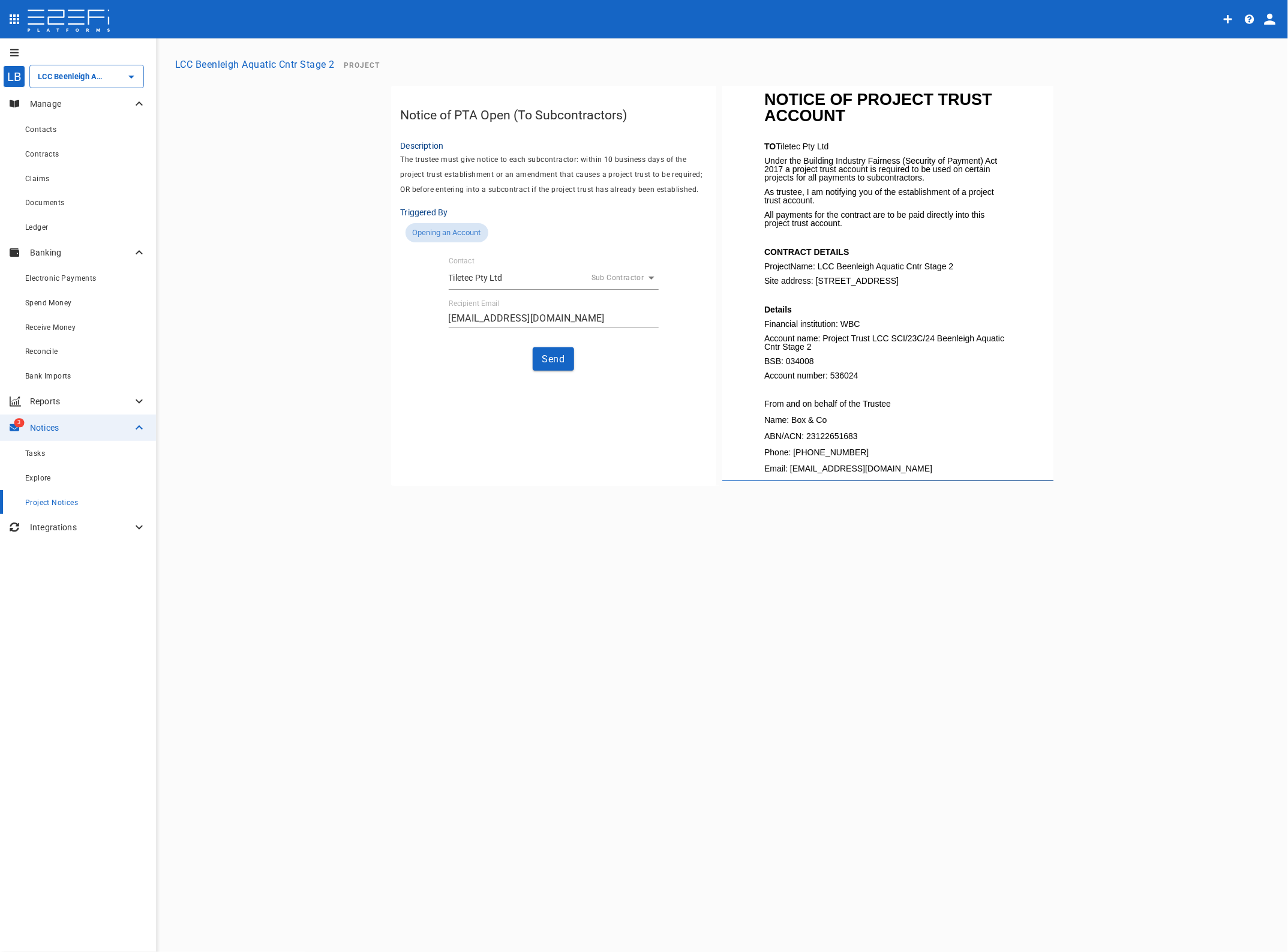
click at [553, 355] on button "Send" at bounding box center [554, 358] width 42 height 23
click at [555, 355] on button "Send" at bounding box center [554, 358] width 42 height 23
click at [45, 452] on div "Tasks" at bounding box center [85, 453] width 121 height 15
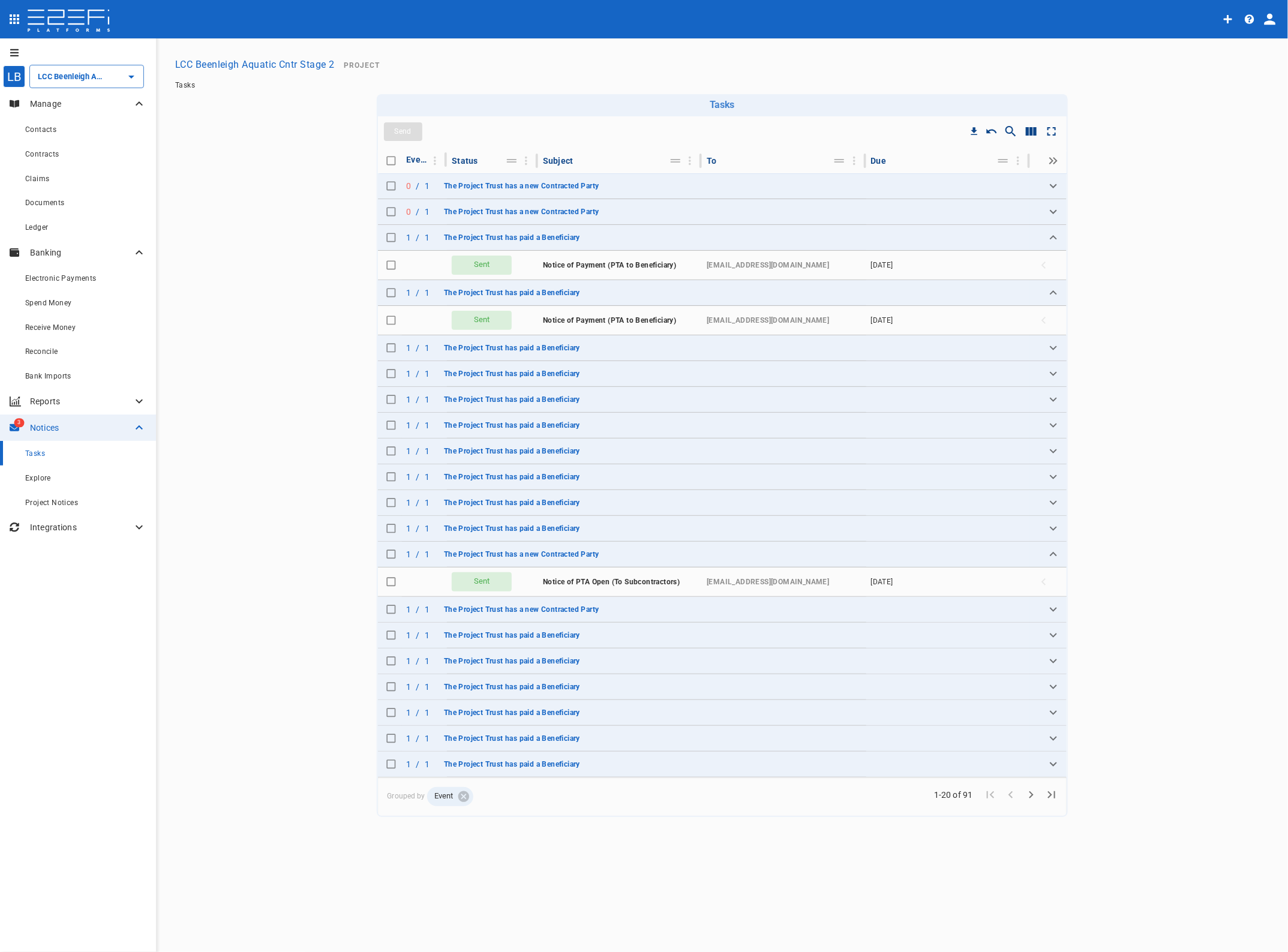
click at [1054, 180] on icon "Expand" at bounding box center [1053, 186] width 14 height 14
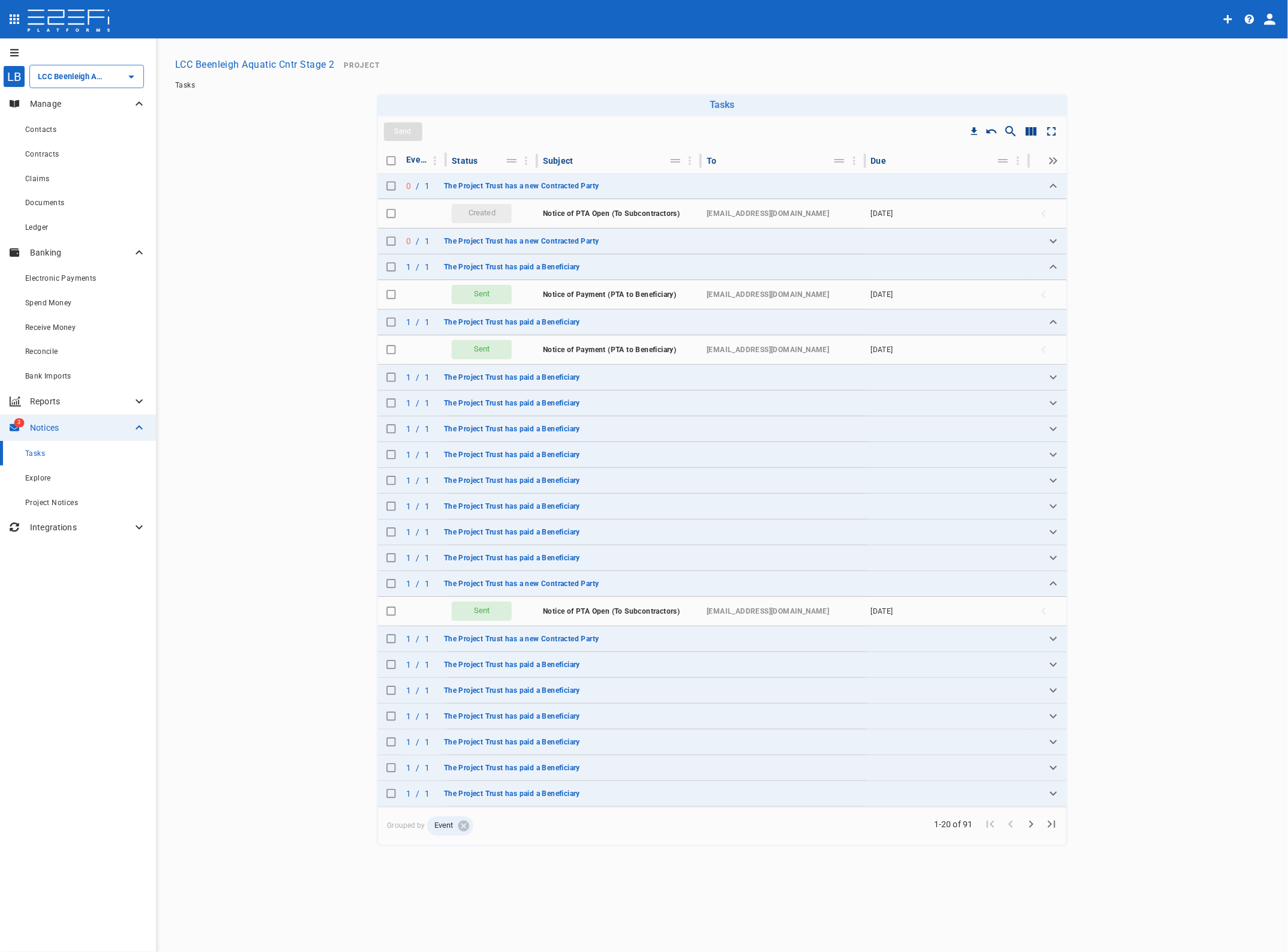
click at [1049, 244] on icon "Expand" at bounding box center [1053, 241] width 14 height 14
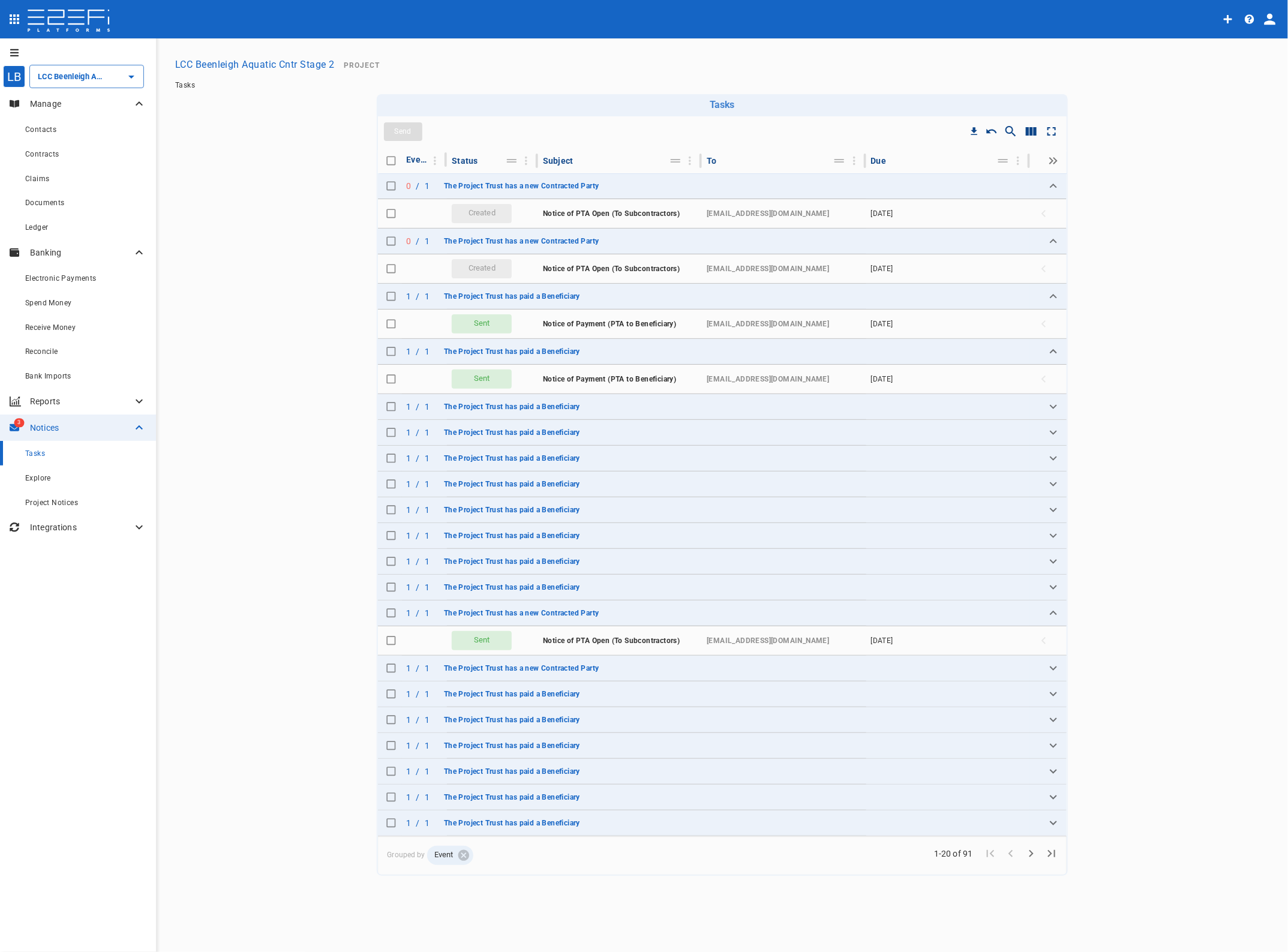
click at [392, 238] on input "Toggle select row" at bounding box center [391, 241] width 17 height 17
checkbox input "true"
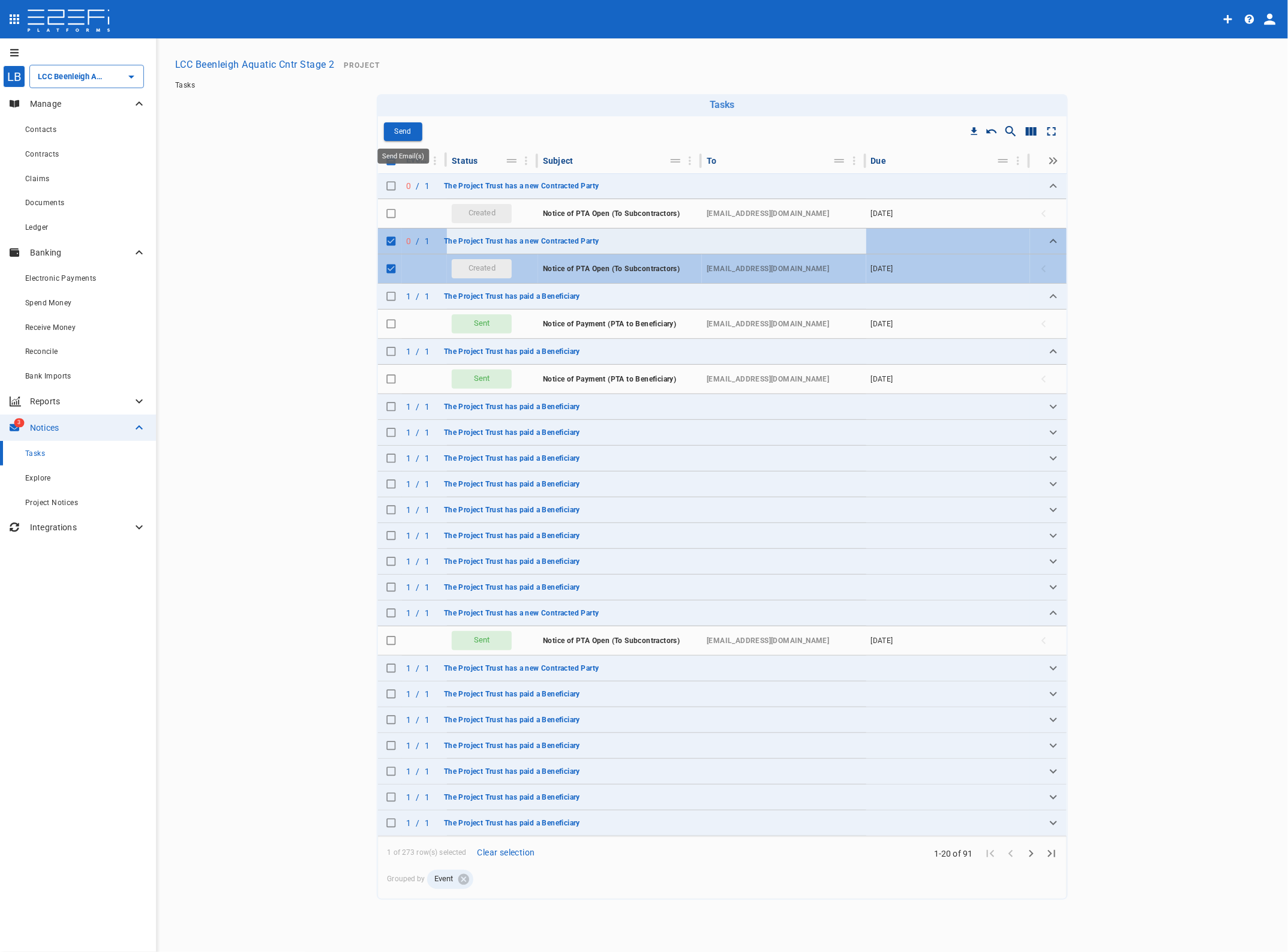
click at [405, 129] on p "Send" at bounding box center [402, 132] width 17 height 14
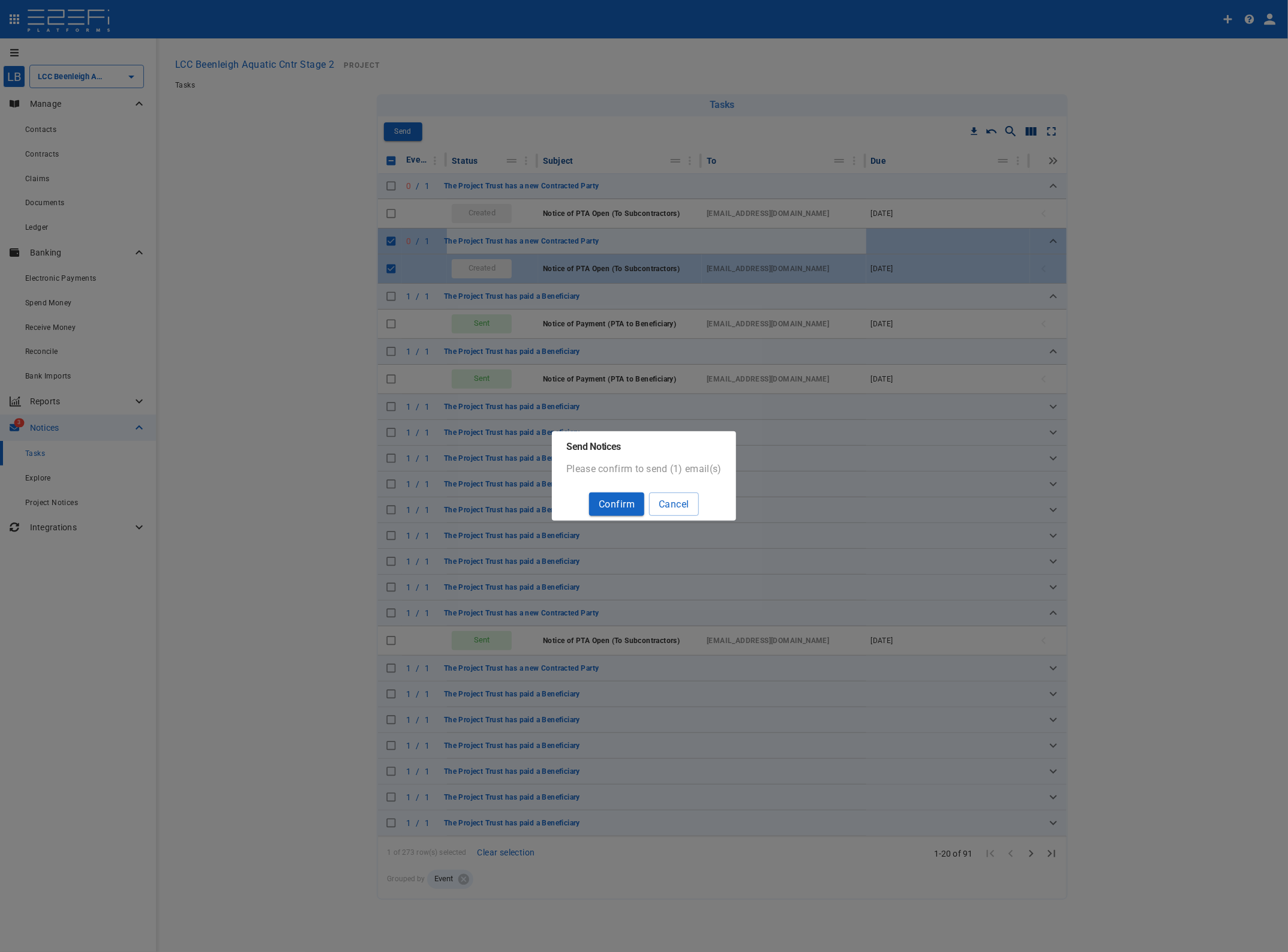
click at [619, 502] on button "Confirm" at bounding box center [617, 504] width 55 height 23
checkbox input "false"
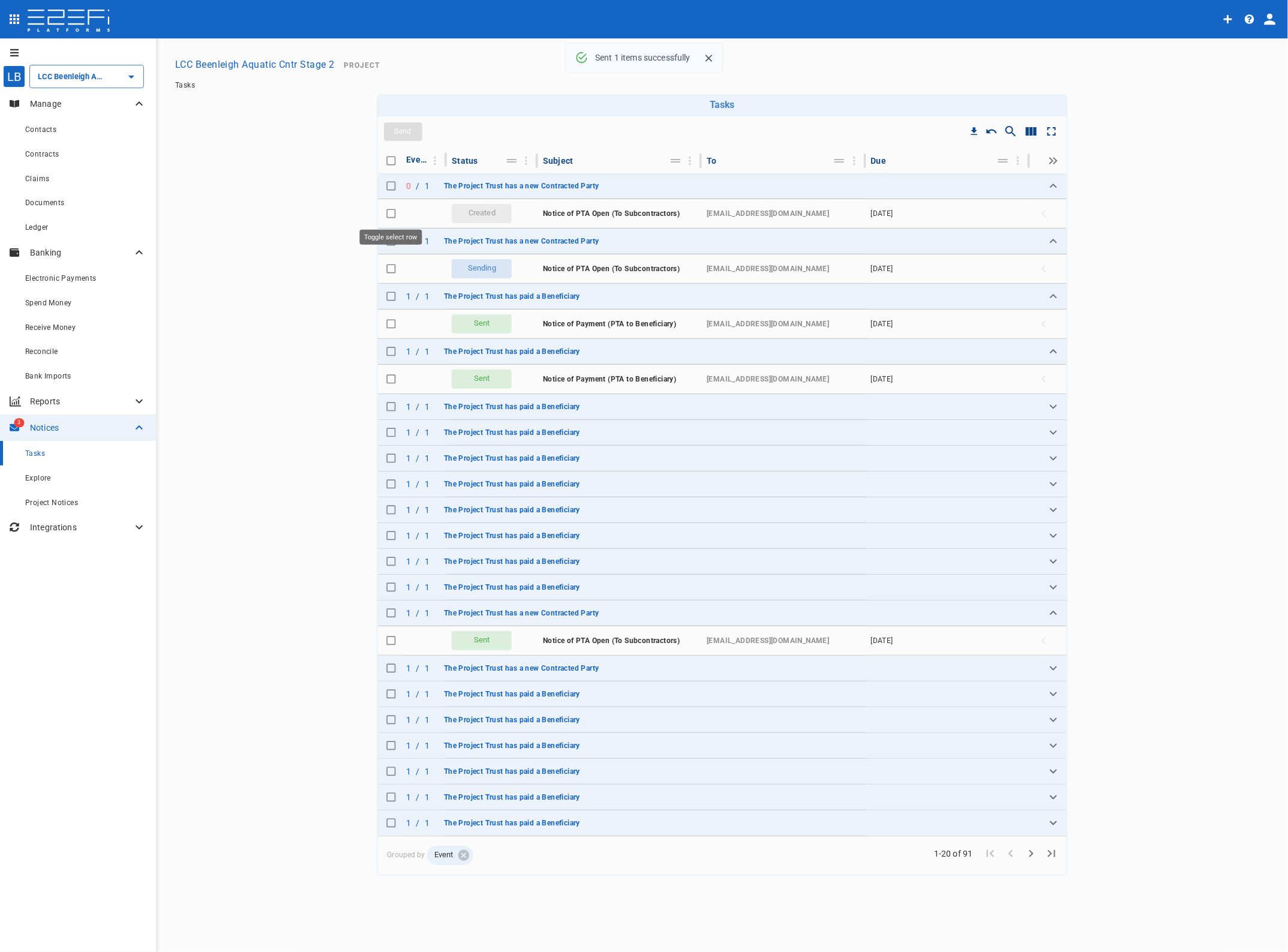
click at [388, 212] on input "Toggle select row" at bounding box center [391, 213] width 17 height 17
checkbox input "true"
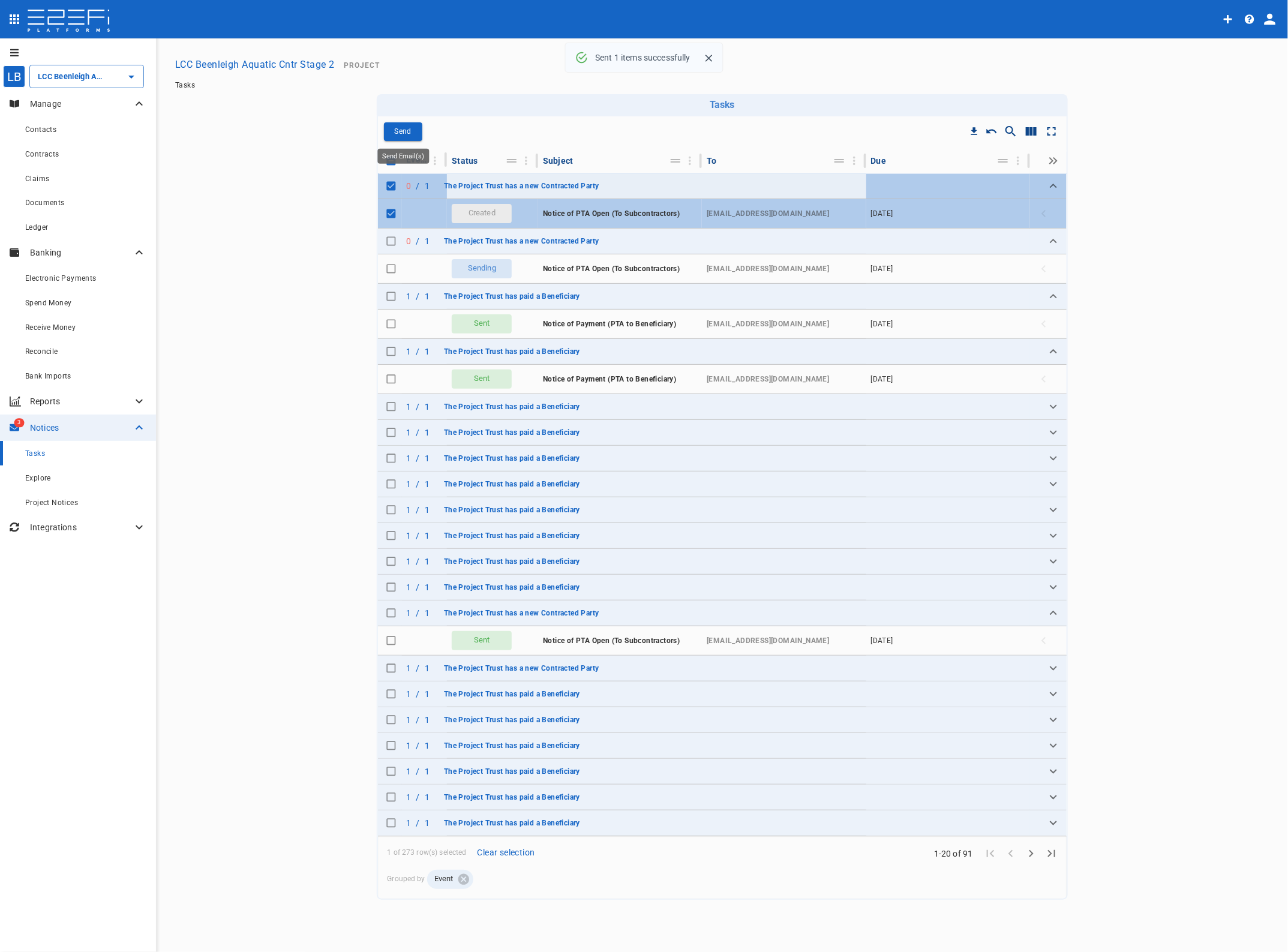
click at [410, 129] on p "Send" at bounding box center [402, 132] width 17 height 14
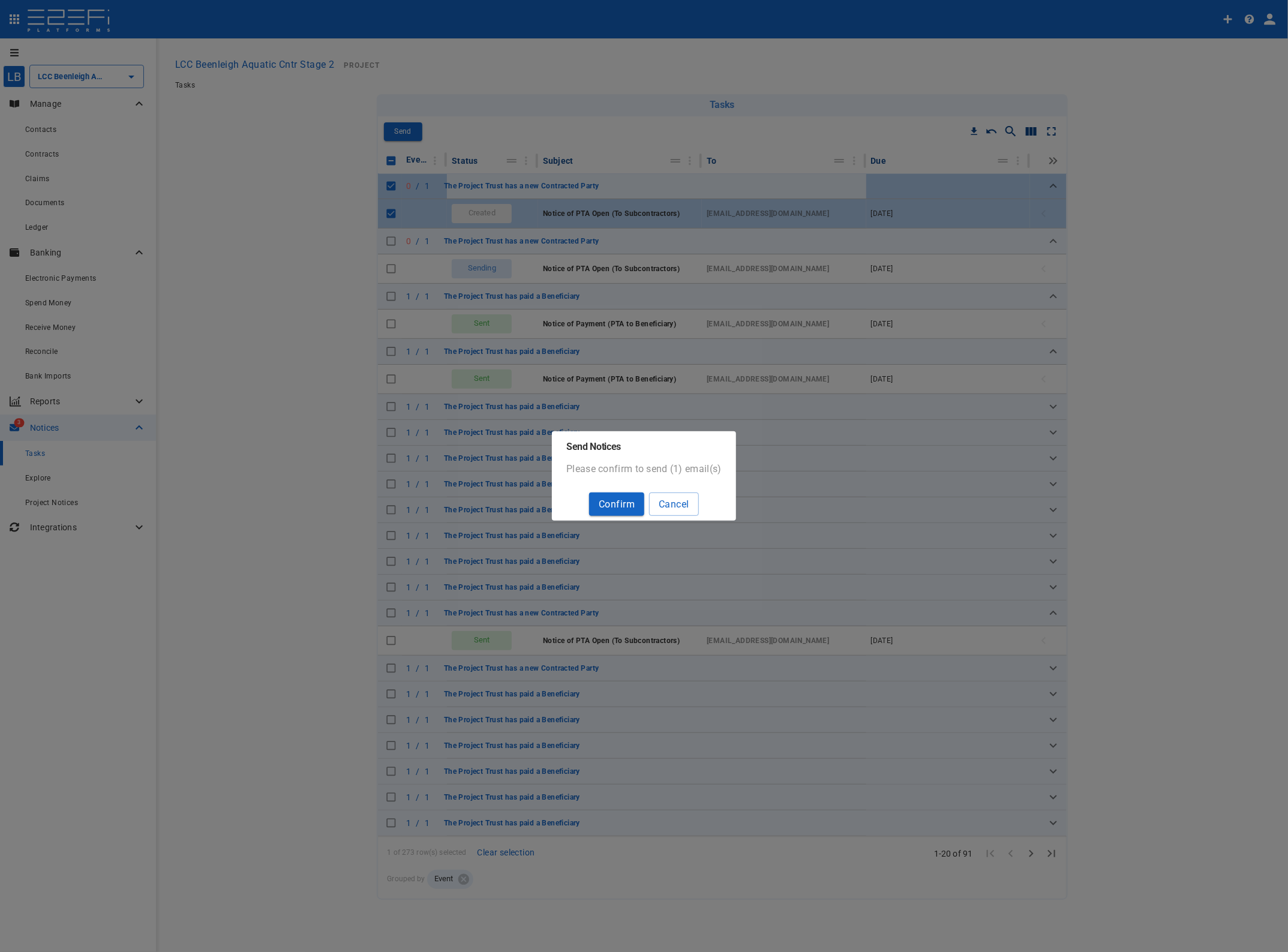
click at [624, 503] on button "Confirm" at bounding box center [617, 504] width 55 height 23
checkbox input "false"
